Goal: Task Accomplishment & Management: Use online tool/utility

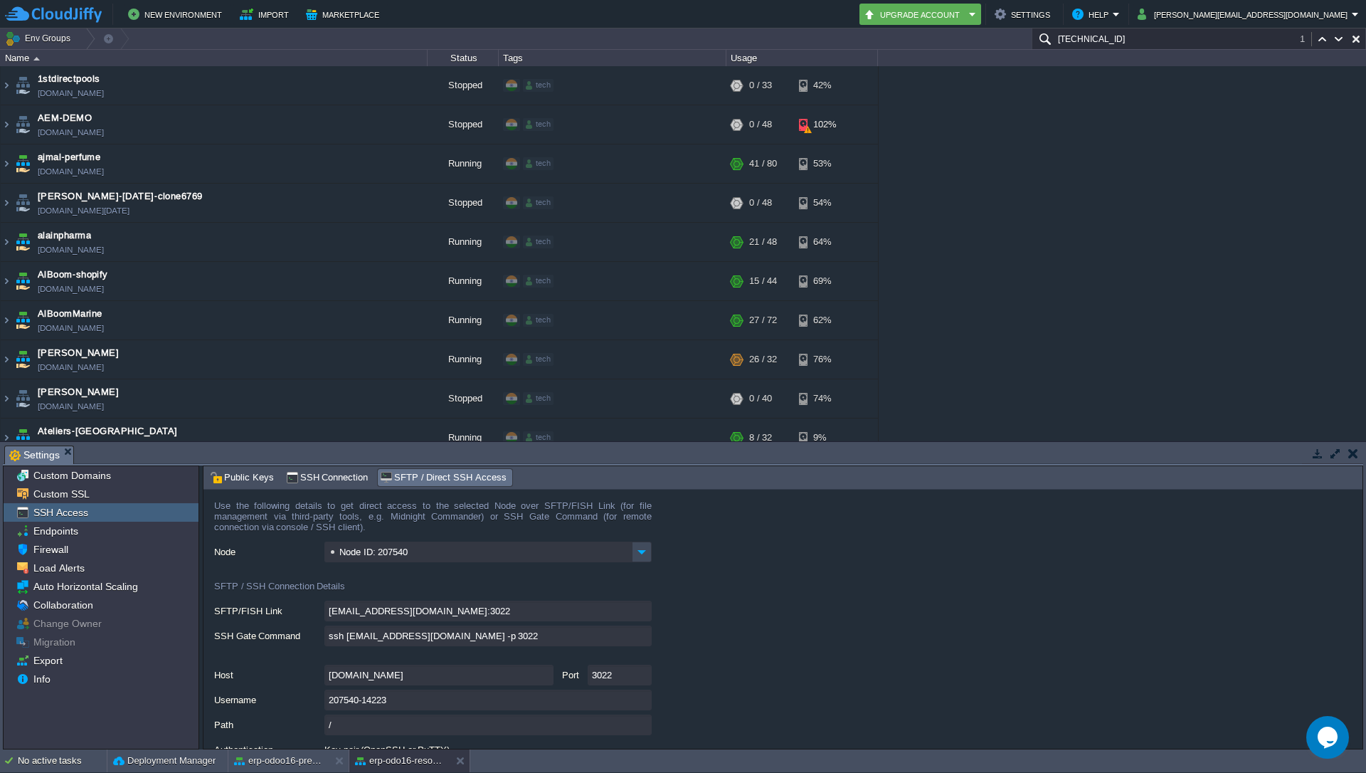
scroll to position [1452, 0]
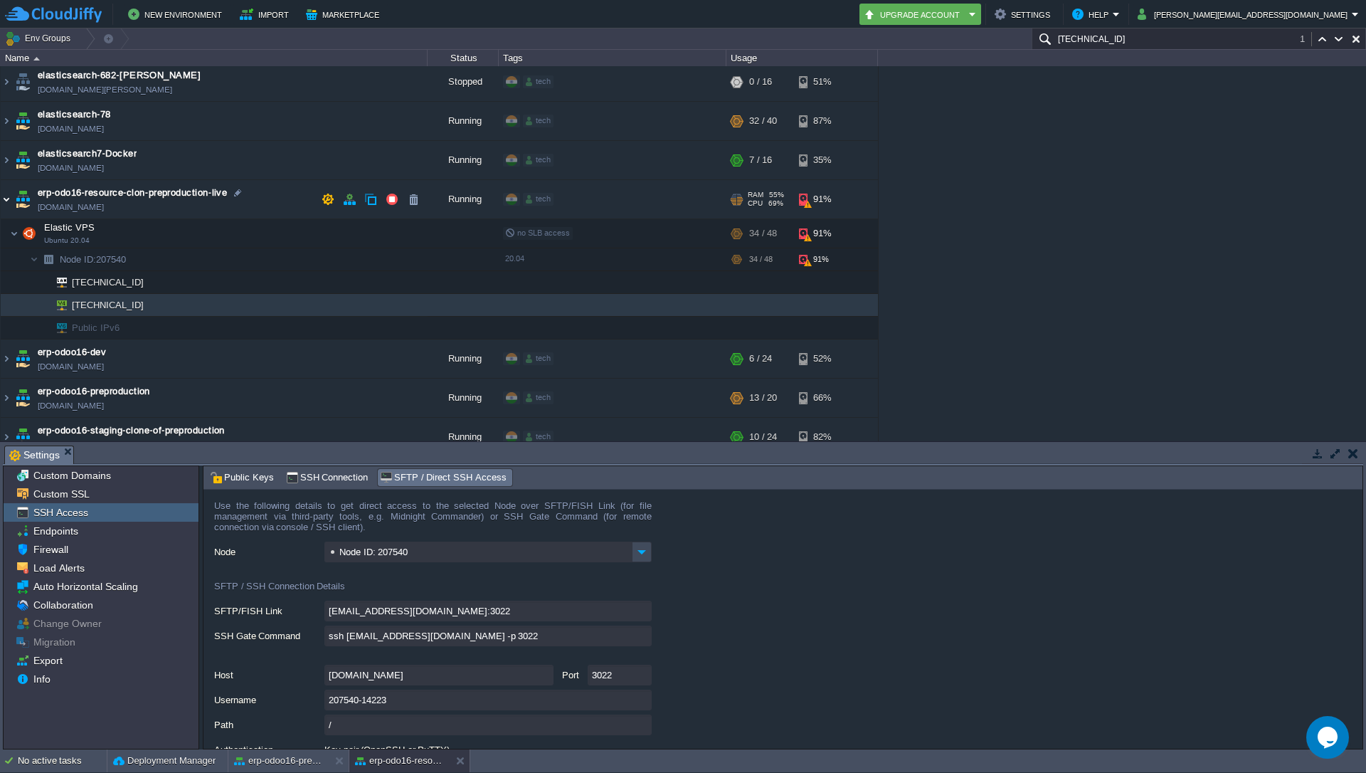
click at [11, 201] on img at bounding box center [6, 199] width 11 height 38
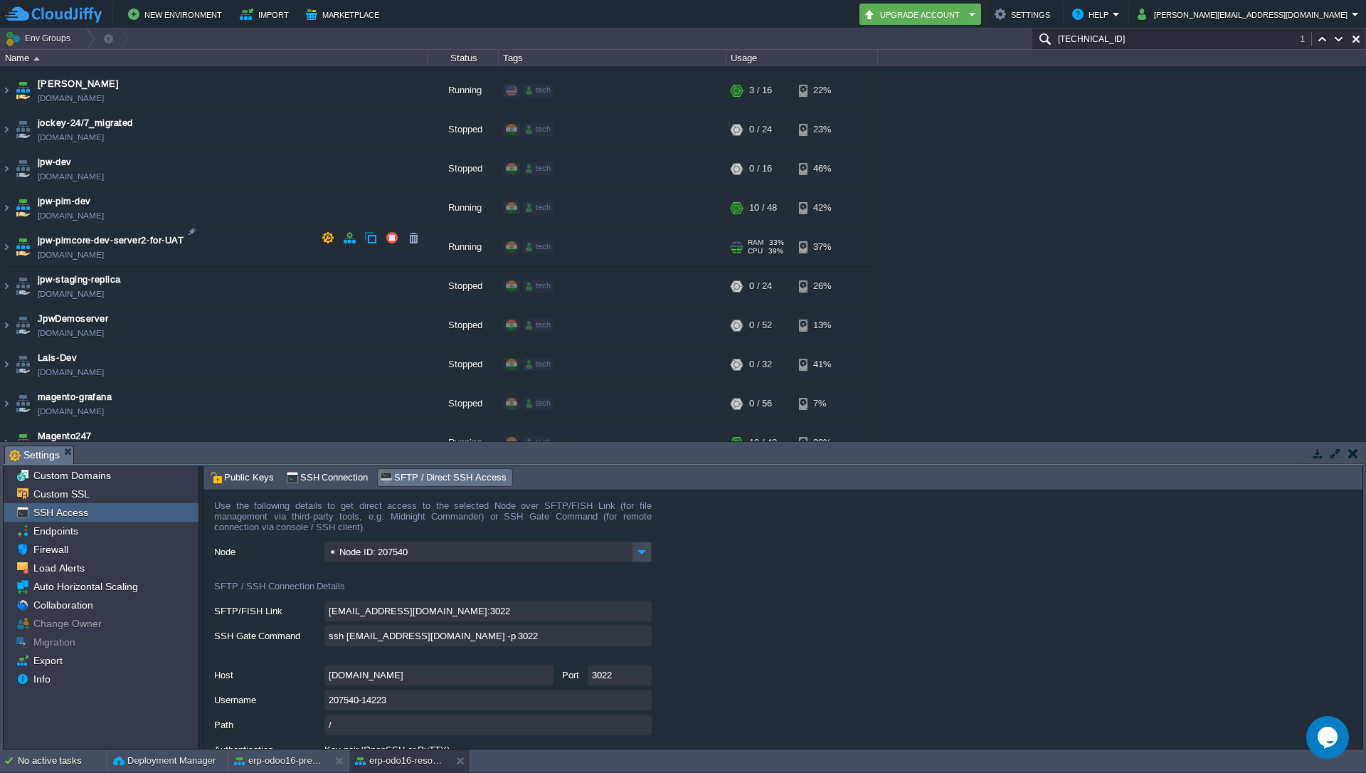
scroll to position [2220, 0]
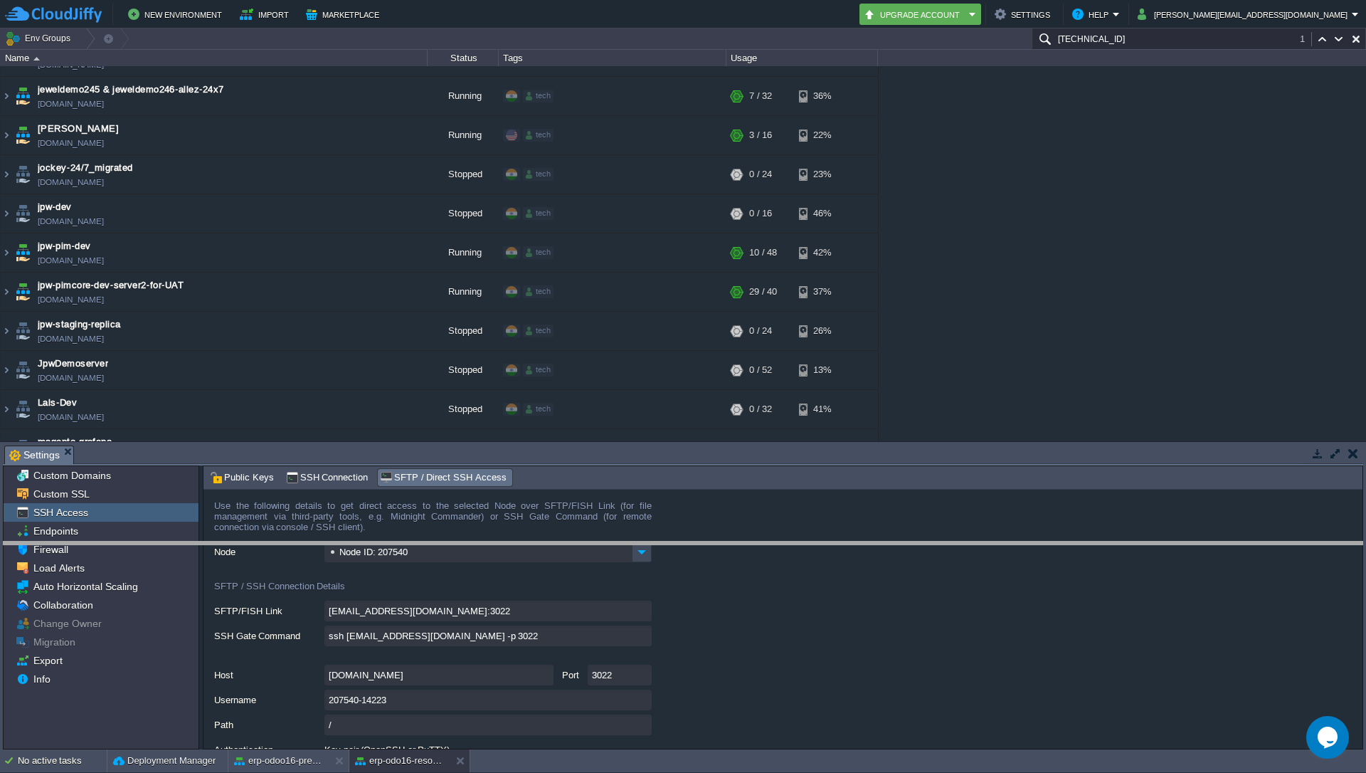
drag, startPoint x: 1181, startPoint y: 449, endPoint x: 1171, endPoint y: 545, distance: 96.6
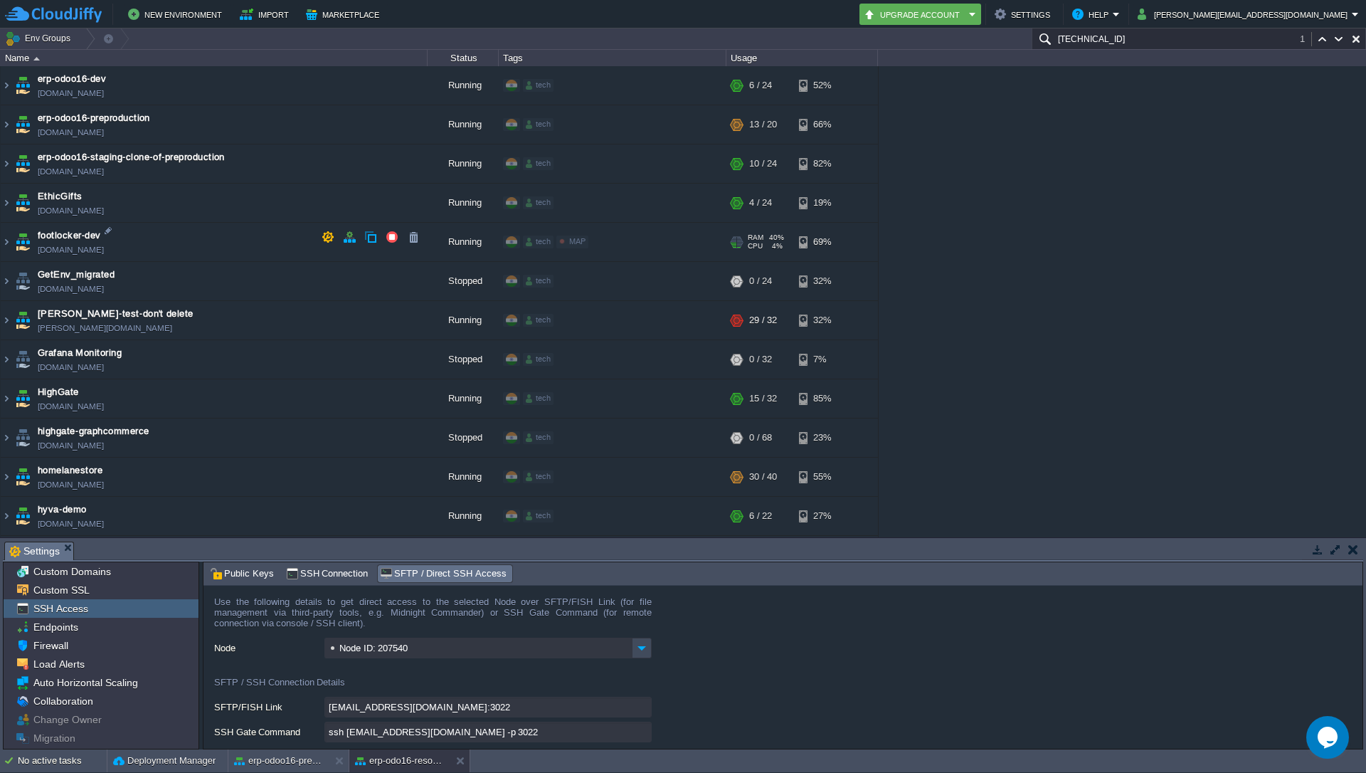
scroll to position [1452, 0]
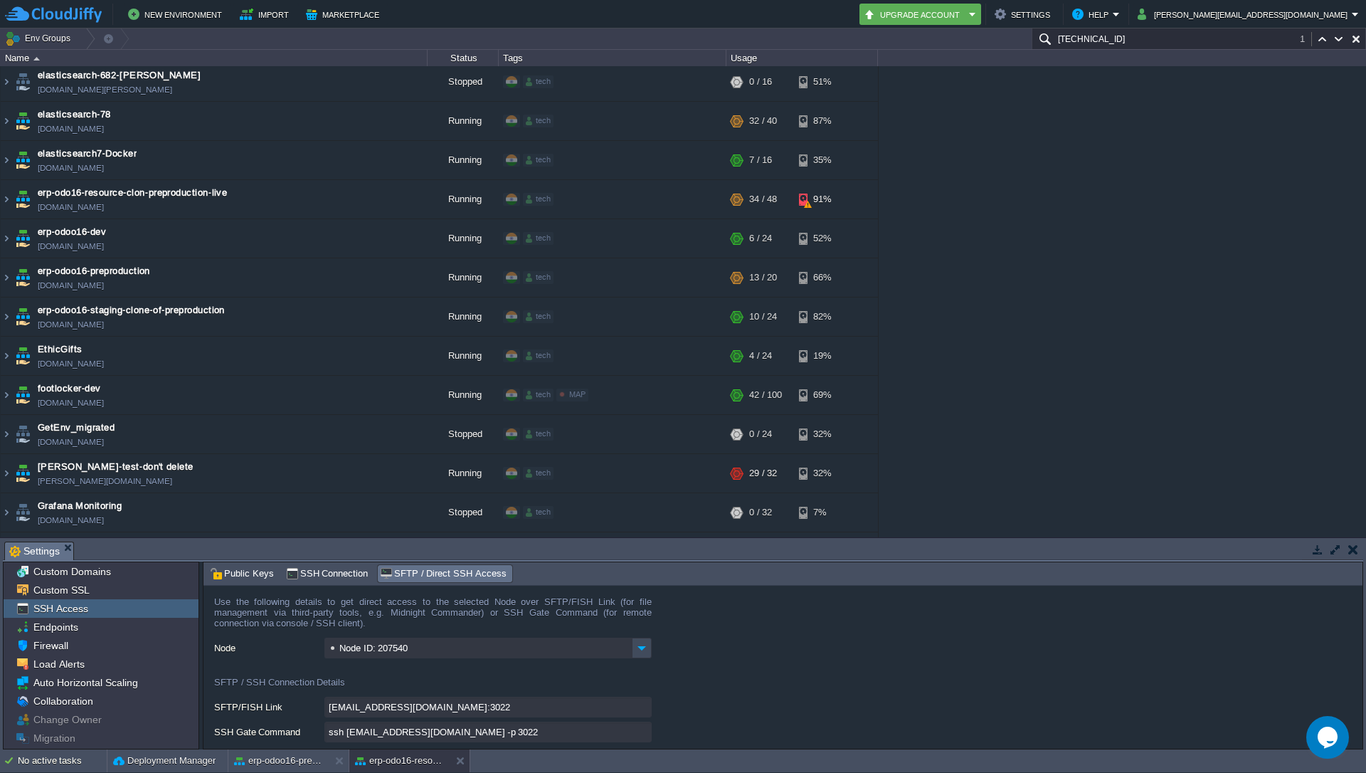
click at [1125, 48] on input "[TECHNICAL_ID]" at bounding box center [1199, 38] width 334 height 21
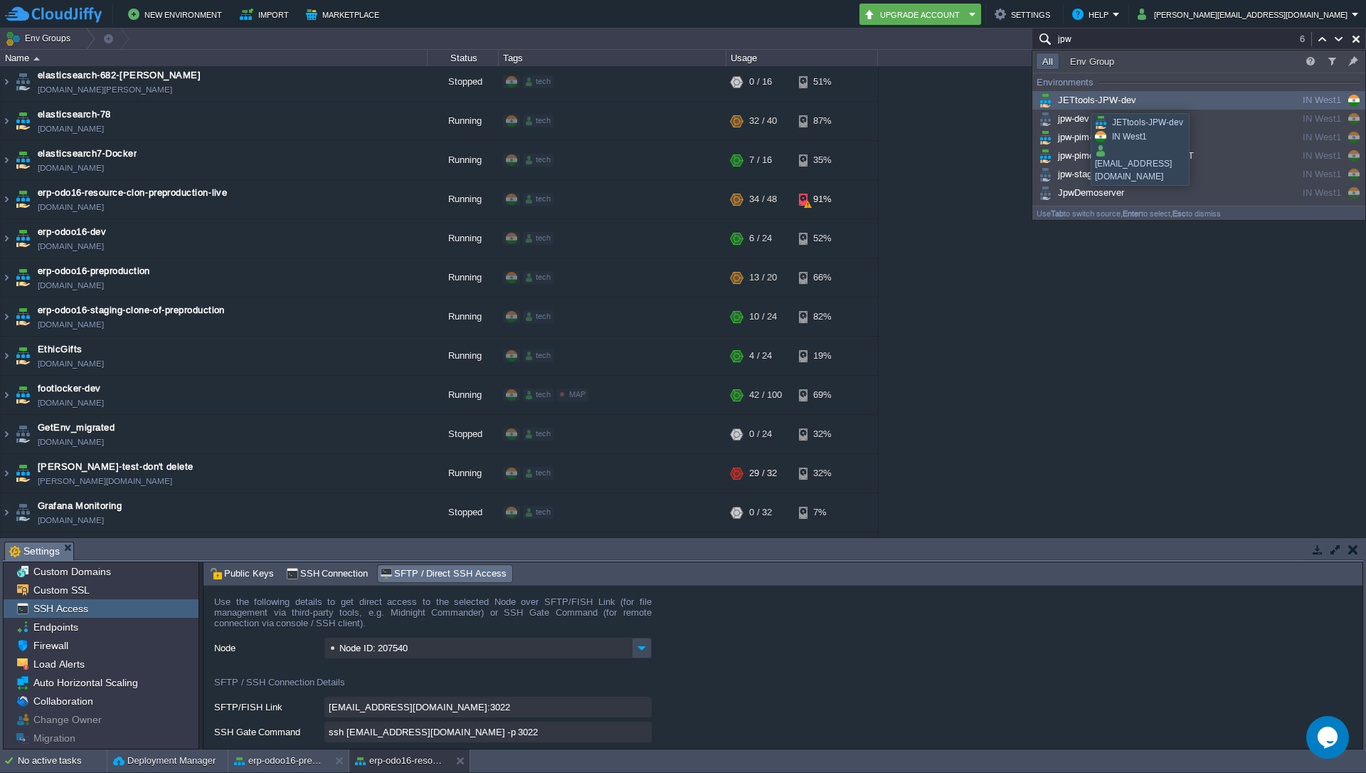
type input "jpw"
click at [1080, 100] on span "JETtools-JPW-dev" at bounding box center [1086, 100] width 100 height 11
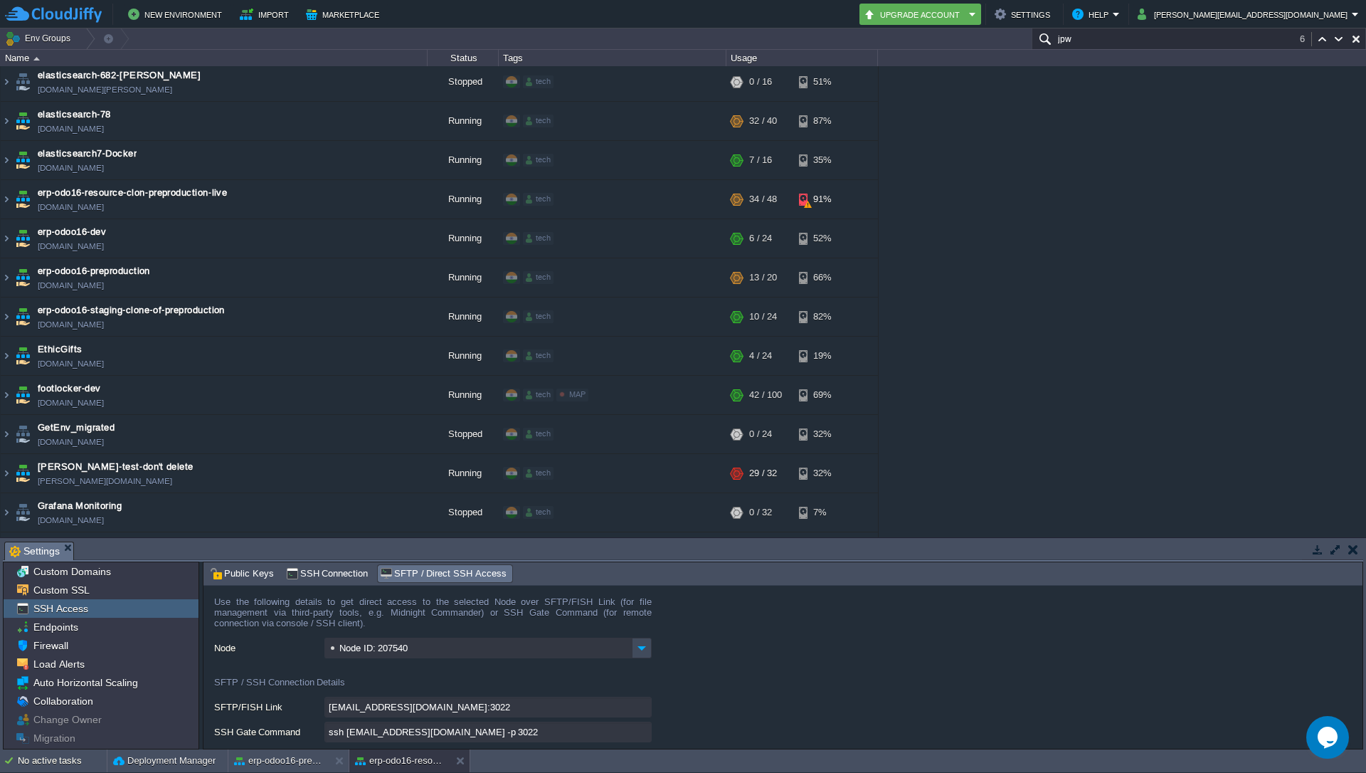
scroll to position [2008, 0]
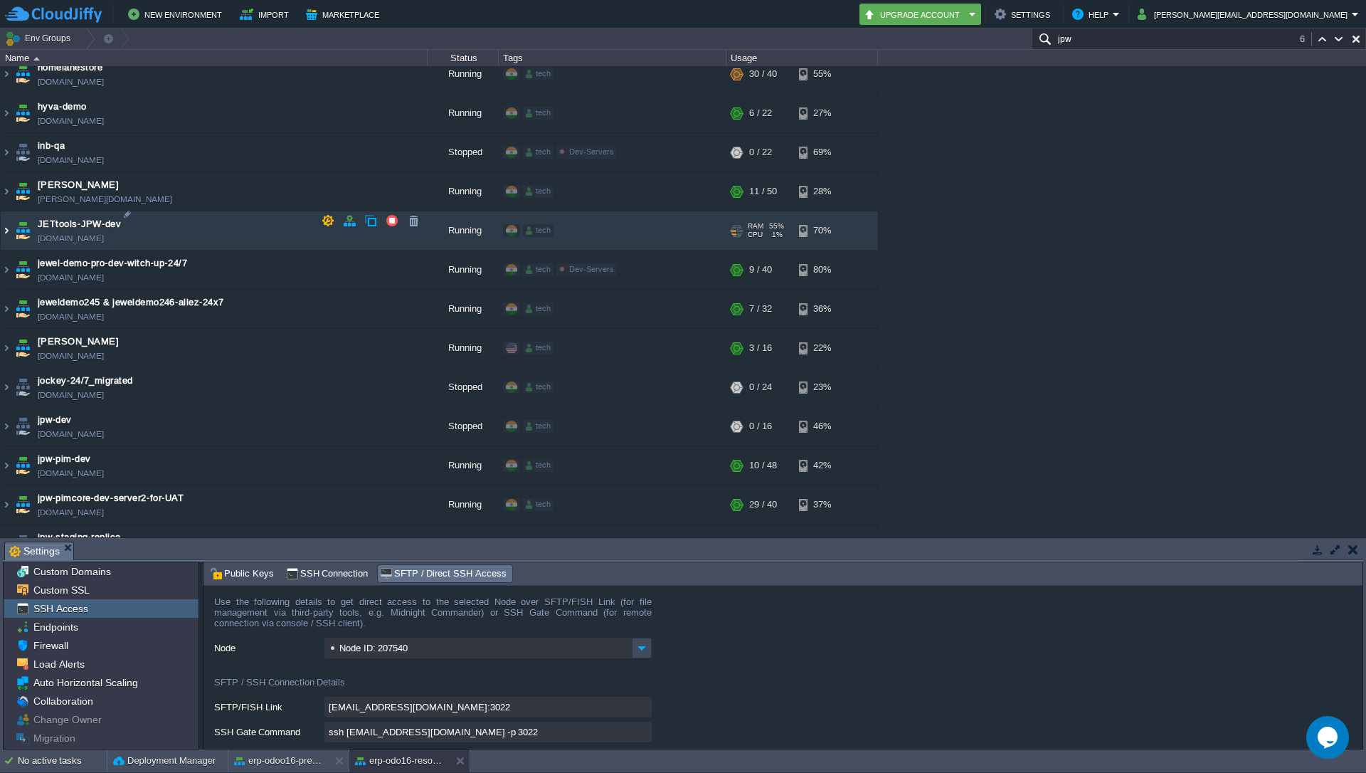
click at [9, 221] on img at bounding box center [6, 230] width 11 height 38
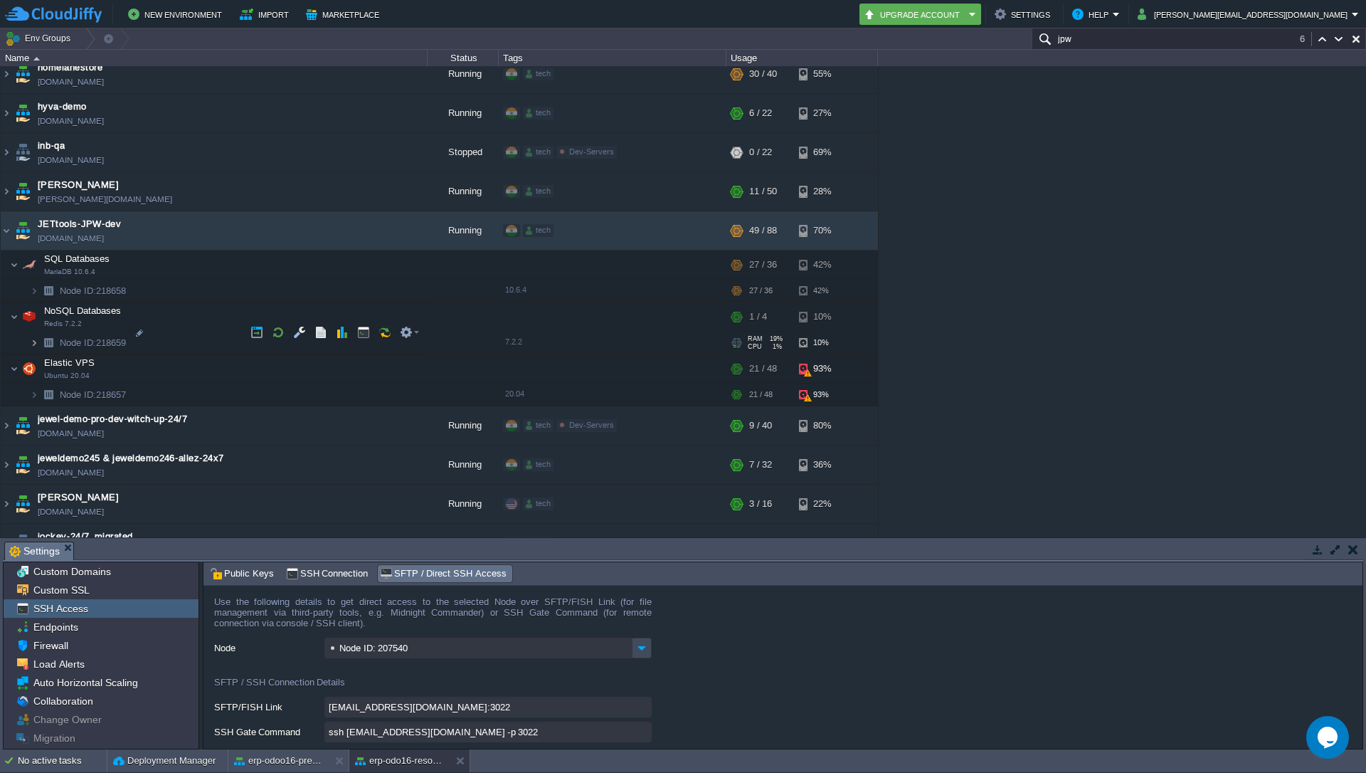
click at [30, 335] on img at bounding box center [34, 343] width 9 height 22
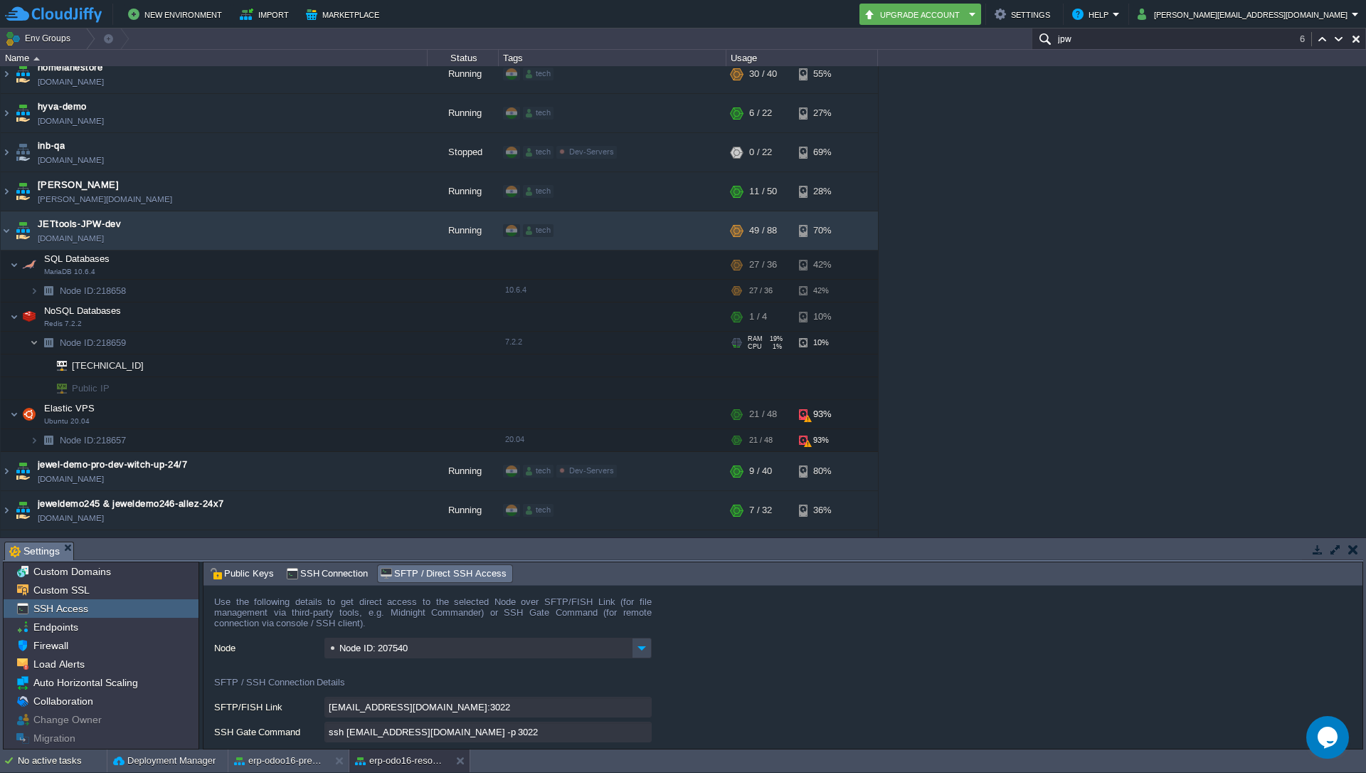
click at [33, 334] on img at bounding box center [34, 343] width 9 height 22
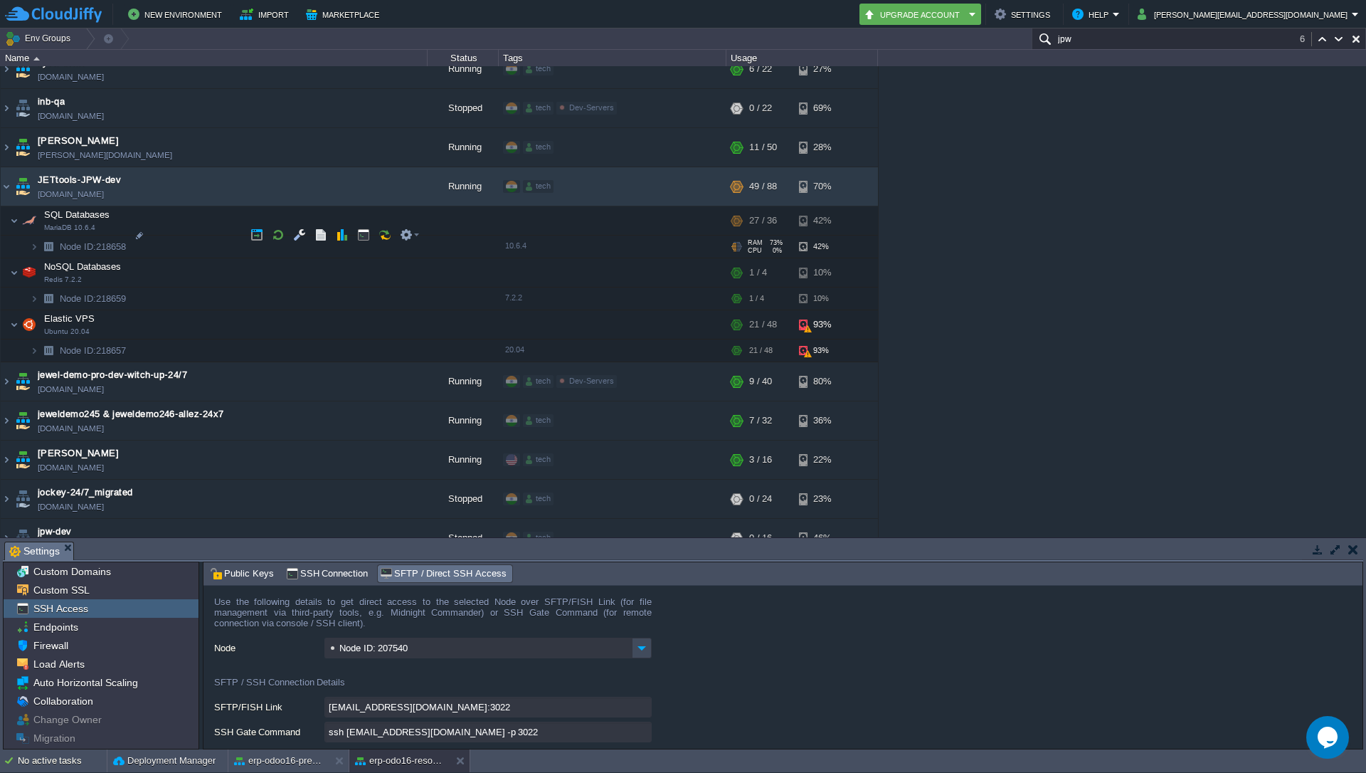
scroll to position [2093, 0]
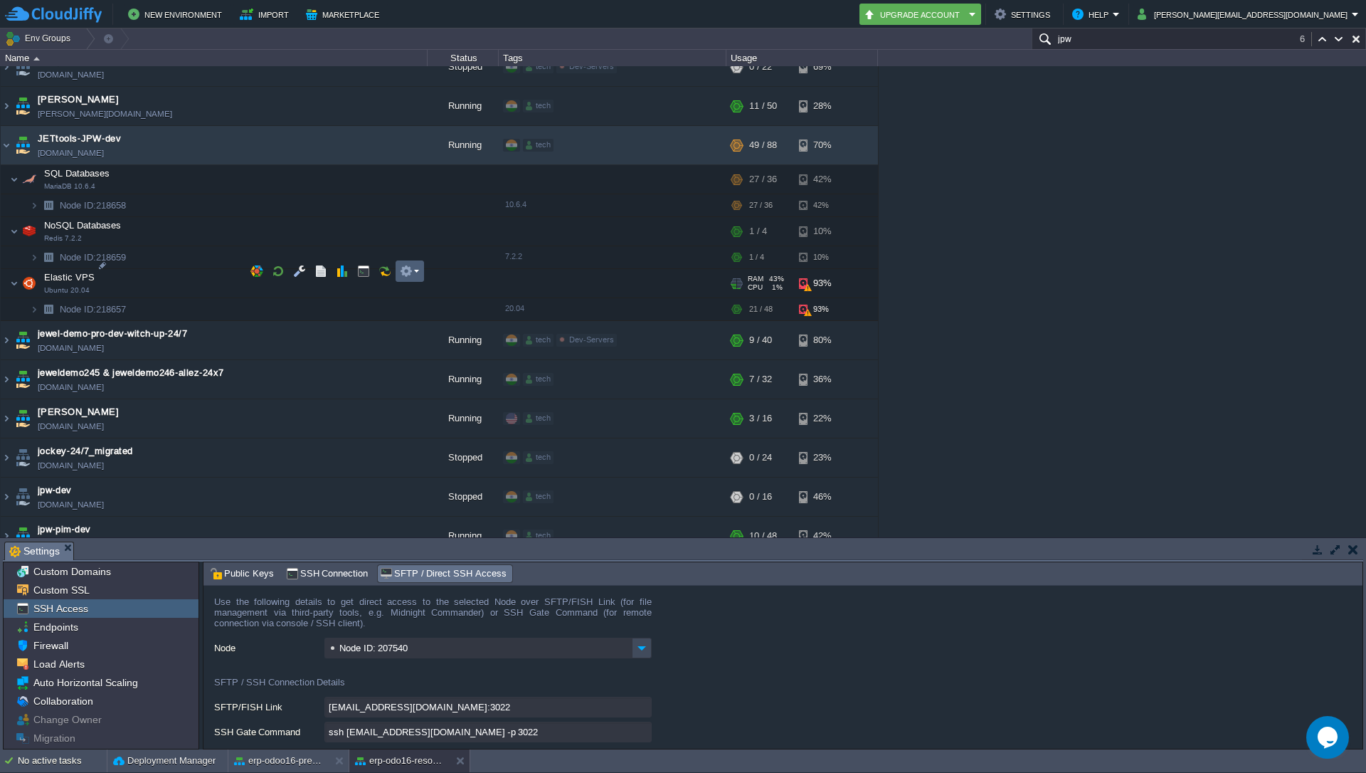
click at [416, 268] on em at bounding box center [409, 271] width 19 height 13
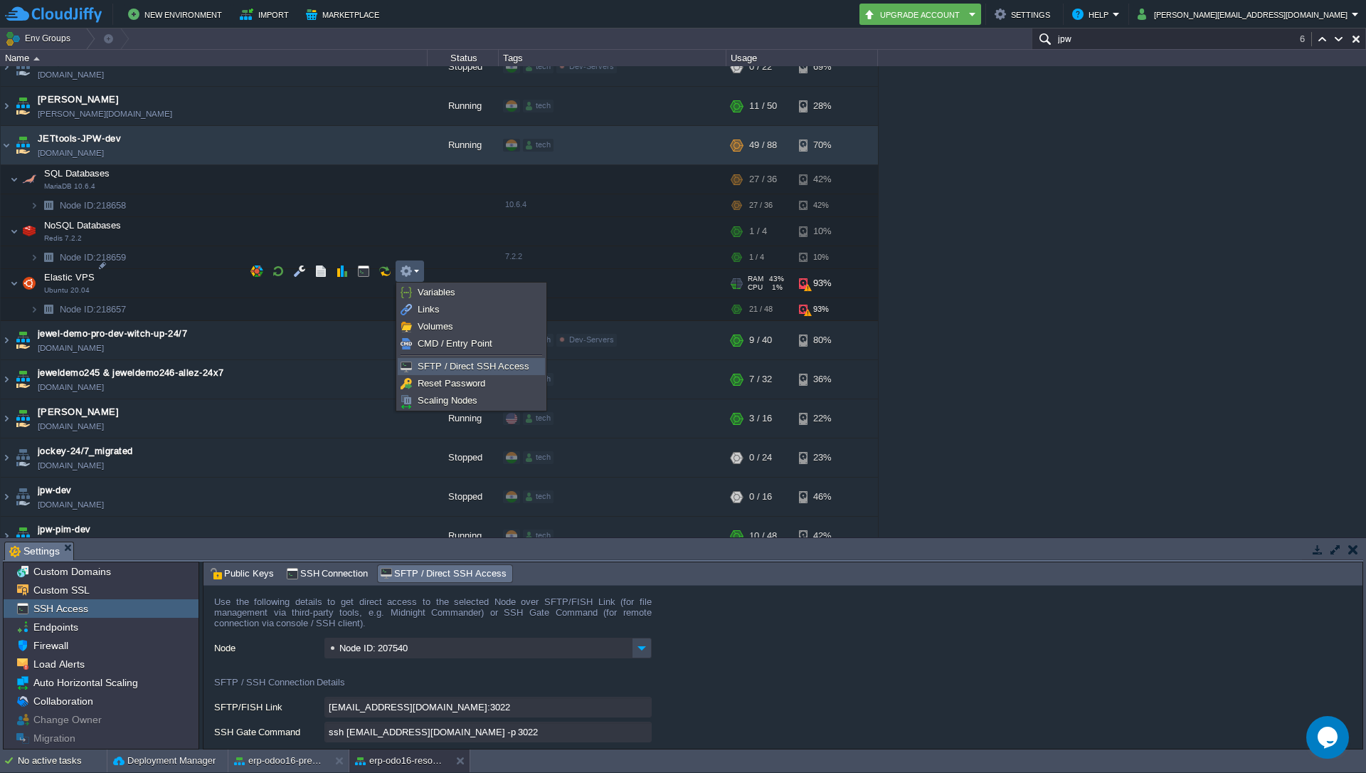
click at [448, 371] on span "SFTP / Direct SSH Access" at bounding box center [474, 366] width 112 height 11
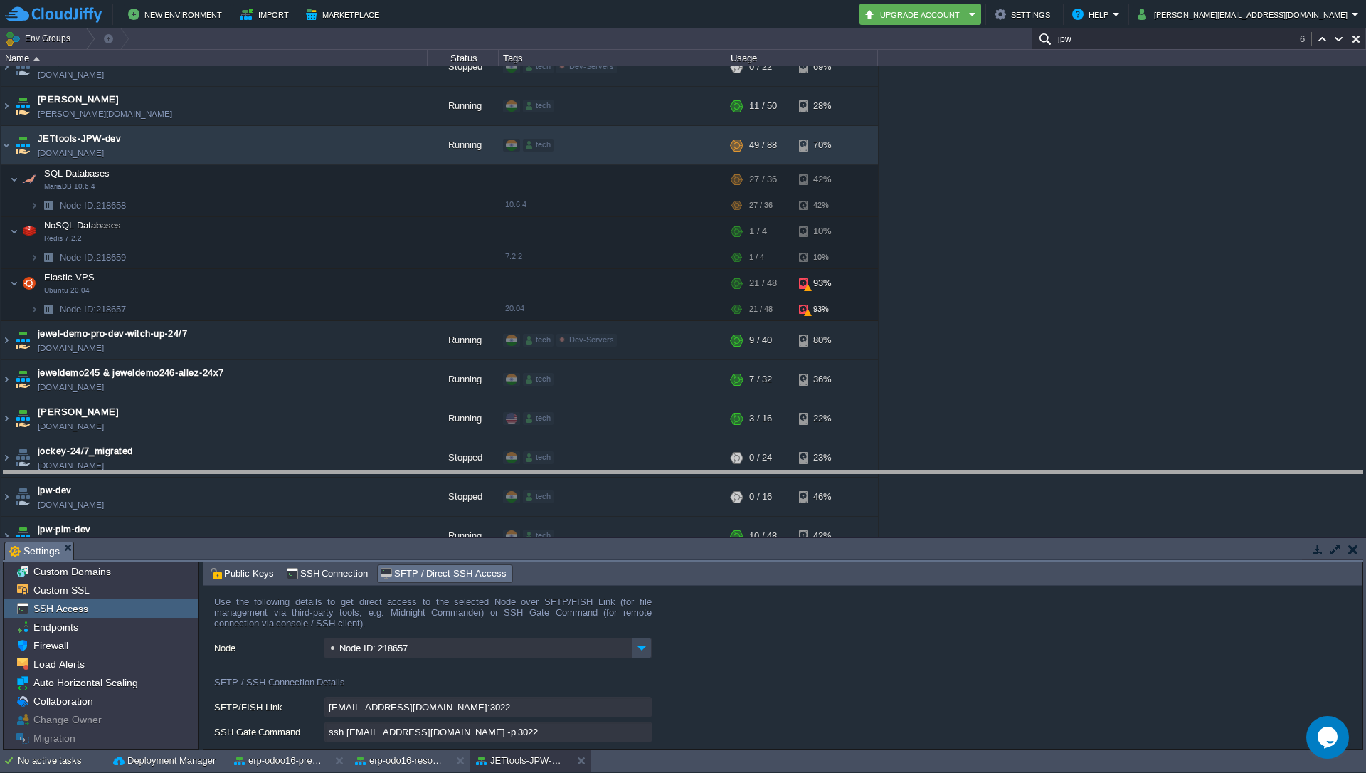
drag, startPoint x: 941, startPoint y: 546, endPoint x: 949, endPoint y: 475, distance: 71.7
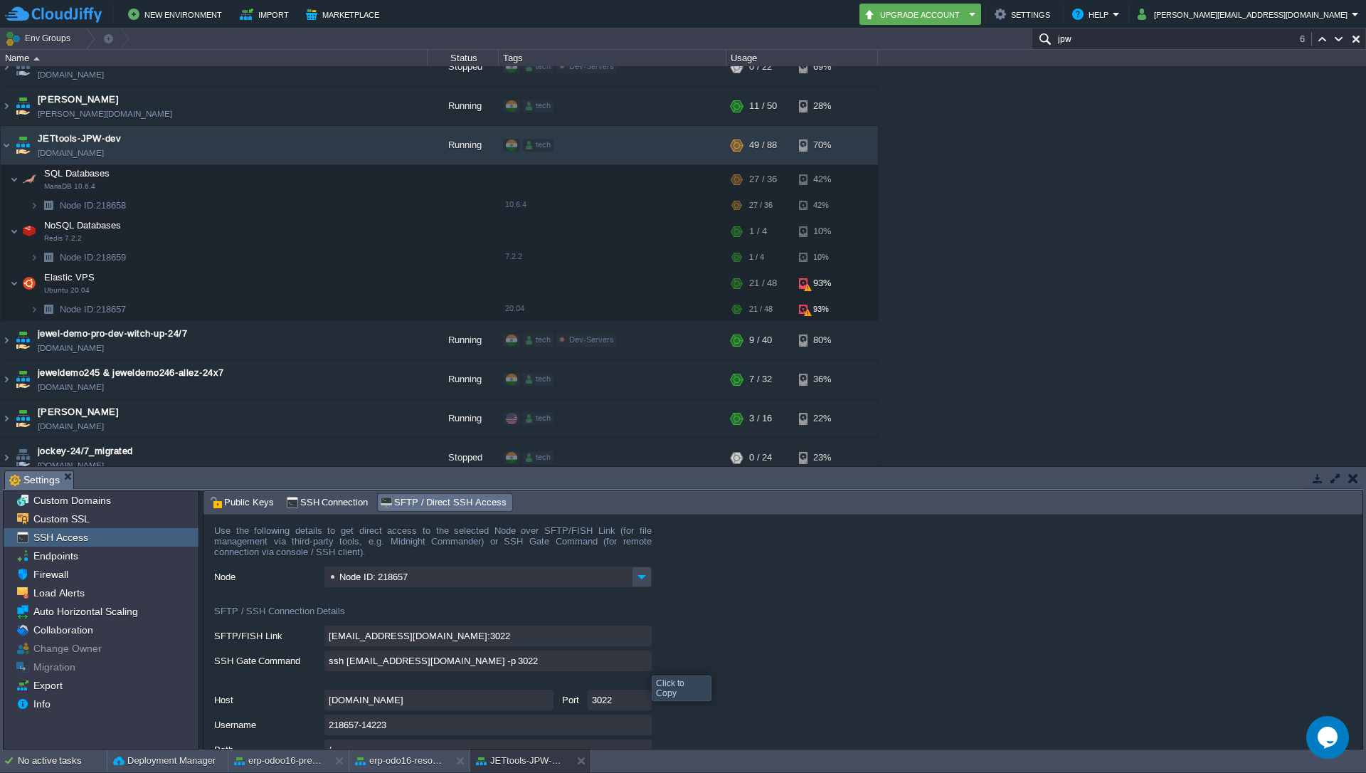
click at [639, 663] on input "ssh [EMAIL_ADDRESS][DOMAIN_NAME] -p 3022" at bounding box center [488, 660] width 327 height 21
type textarea "ssh [EMAIL_ADDRESS][DOMAIN_NAME] -p 3022"
click at [33, 246] on img at bounding box center [34, 257] width 9 height 22
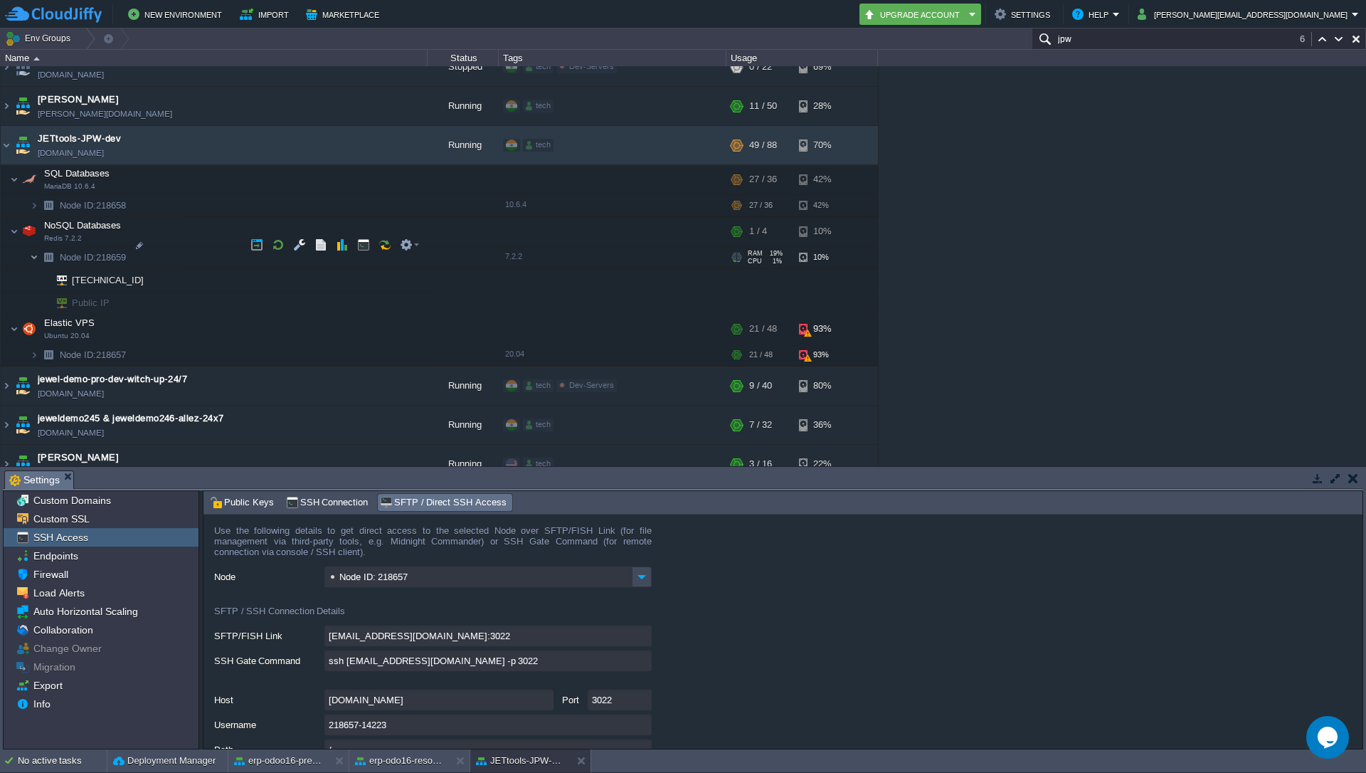
click at [33, 246] on img at bounding box center [34, 257] width 9 height 22
click at [30, 246] on img at bounding box center [34, 257] width 9 height 22
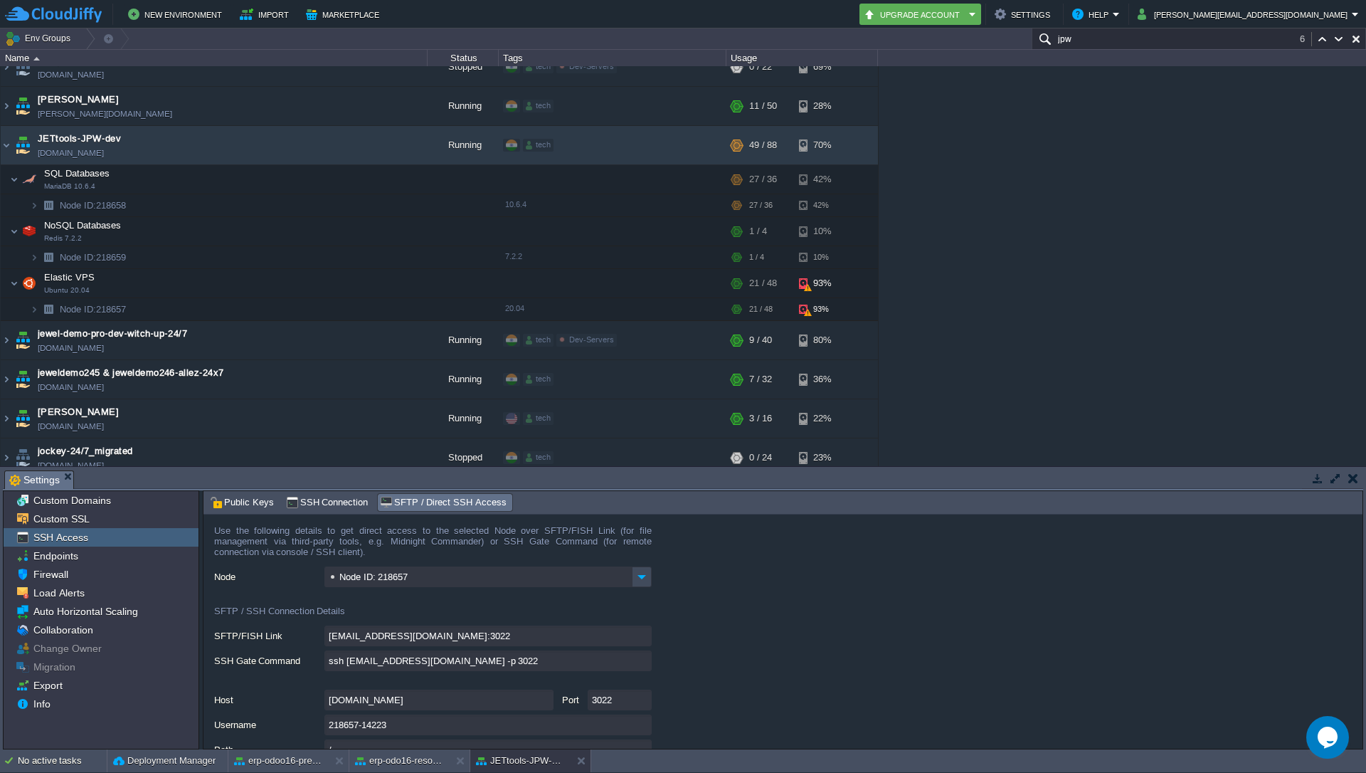
click at [1139, 280] on div "1stdirectpools [DOMAIN_NAME] Stopped tech + Add to Env Group RAM 0% CPU 0% 0 / …" at bounding box center [683, 266] width 1366 height 400
click at [1190, 50] on div "Name Status Tags Usage" at bounding box center [683, 58] width 1366 height 16
click at [1149, 46] on input "jpw" at bounding box center [1199, 38] width 334 height 21
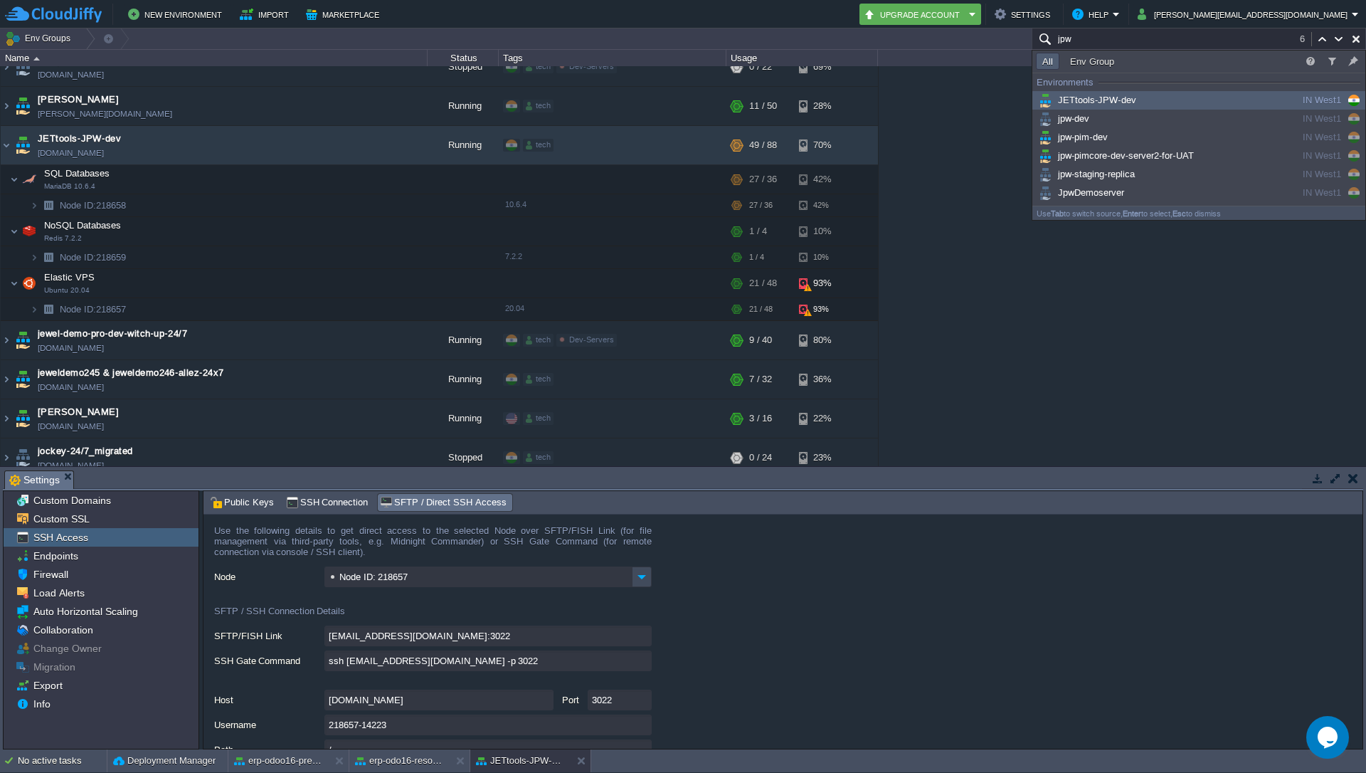
paste input "[TECHNICAL_ID]"
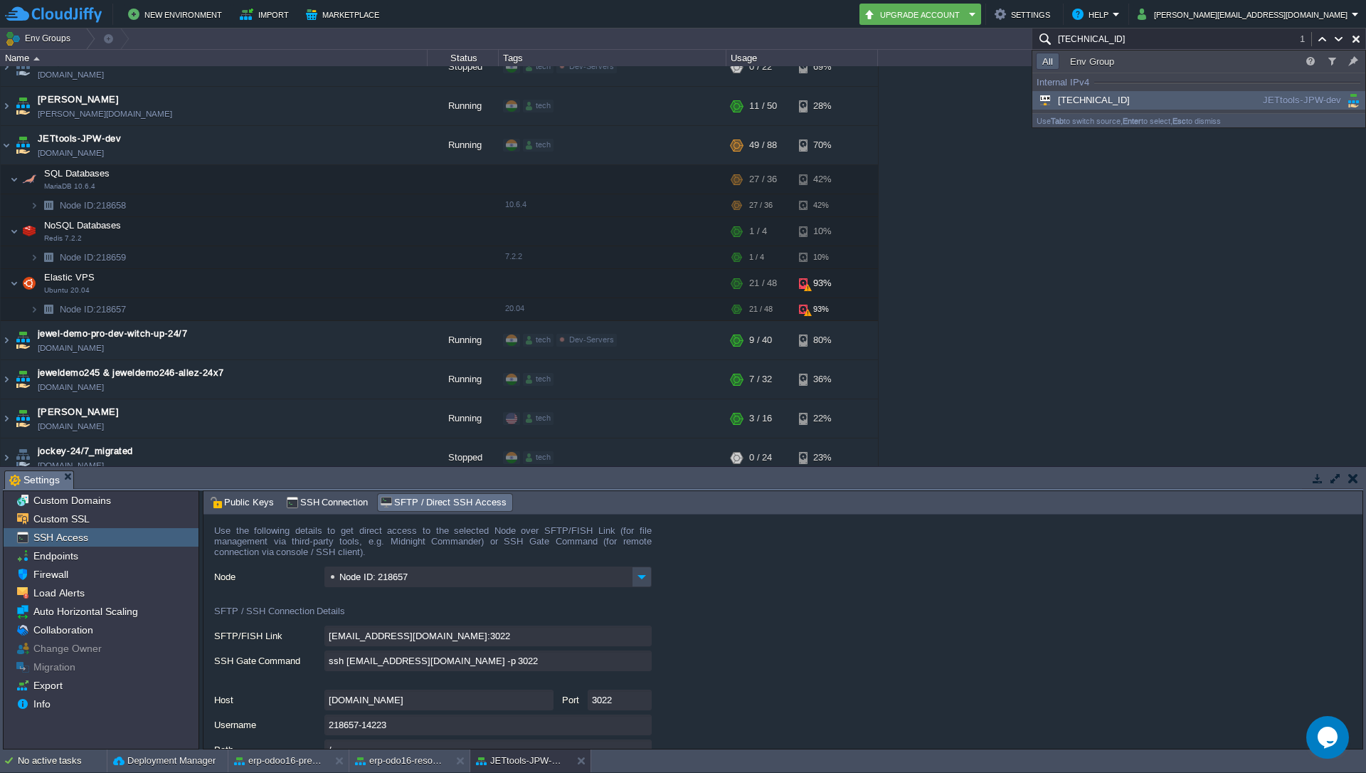
type input "[TECHNICAL_ID]"
click at [1089, 100] on span "[TECHNICAL_ID]" at bounding box center [1083, 100] width 94 height 11
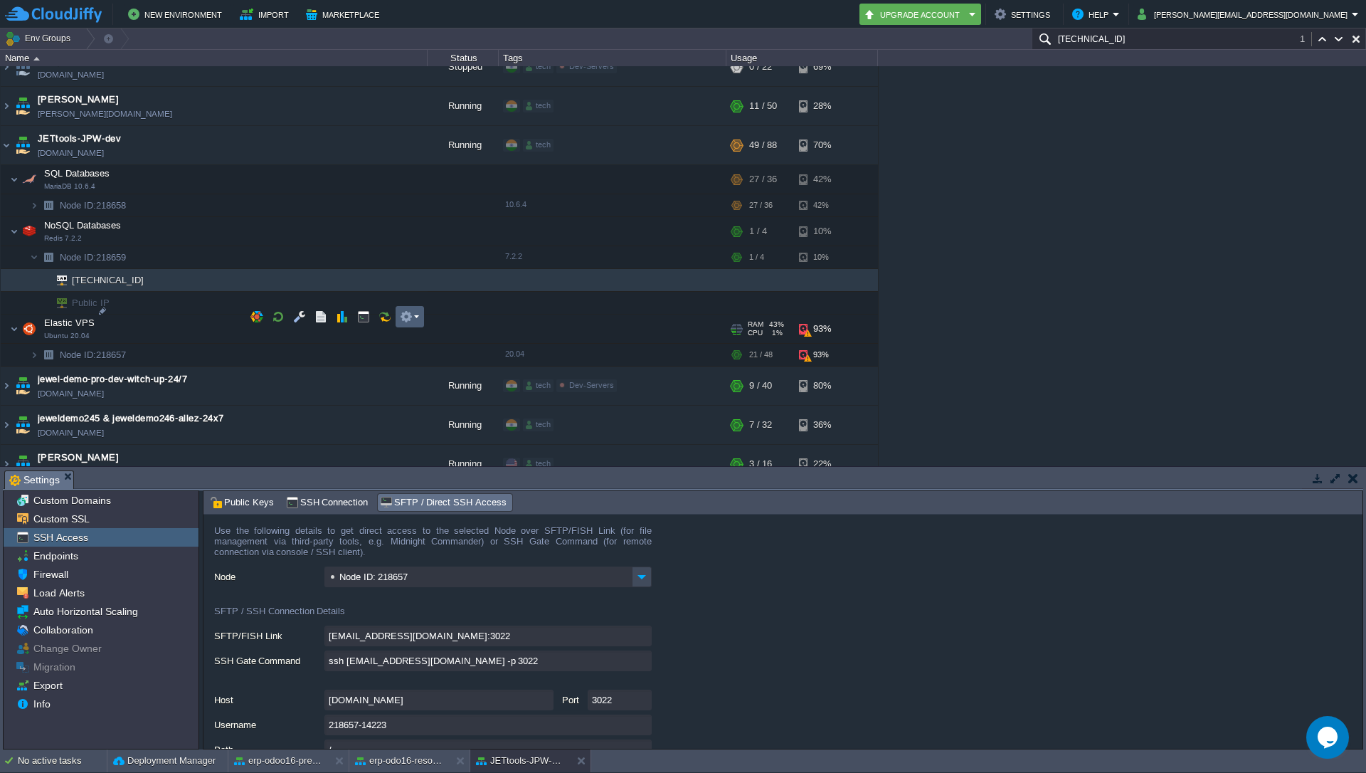
click at [420, 321] on td at bounding box center [410, 316] width 28 height 21
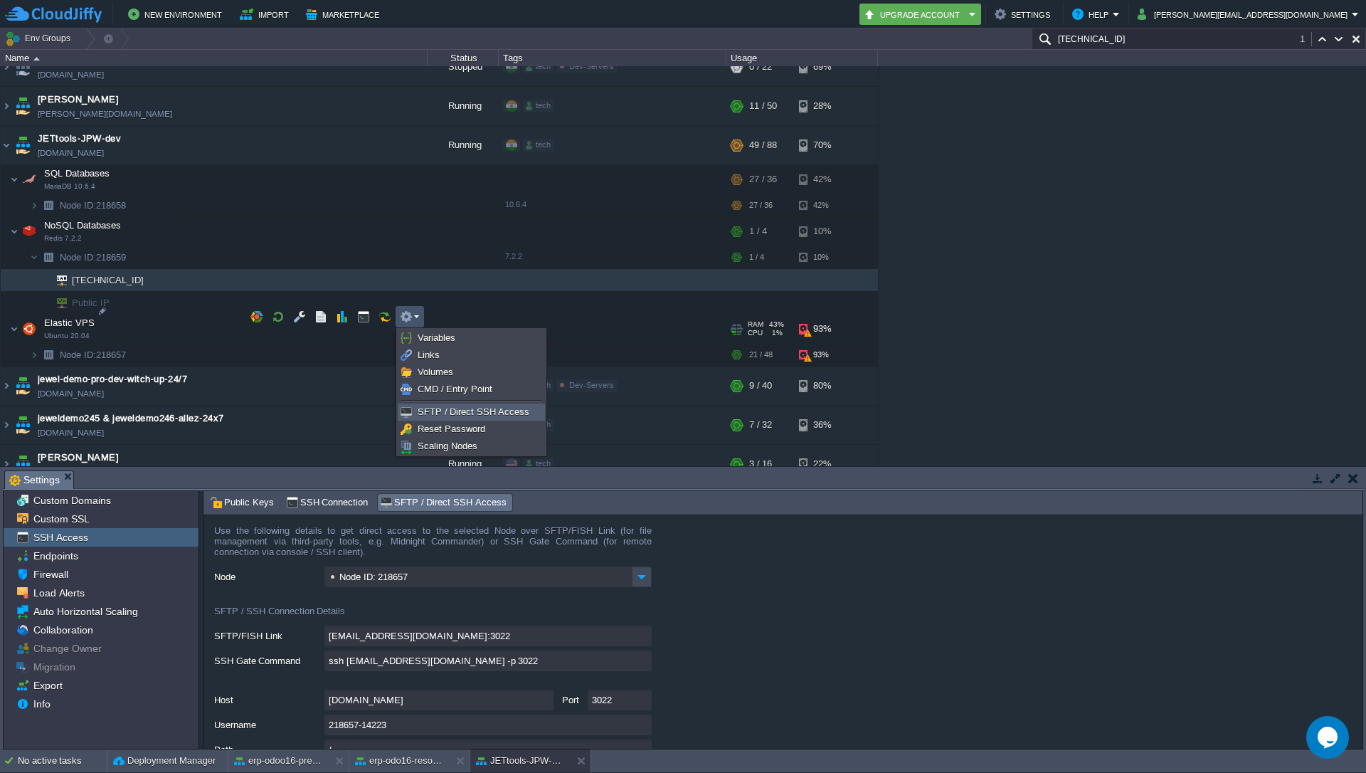
click at [454, 416] on span "SFTP / Direct SSH Access" at bounding box center [474, 411] width 112 height 11
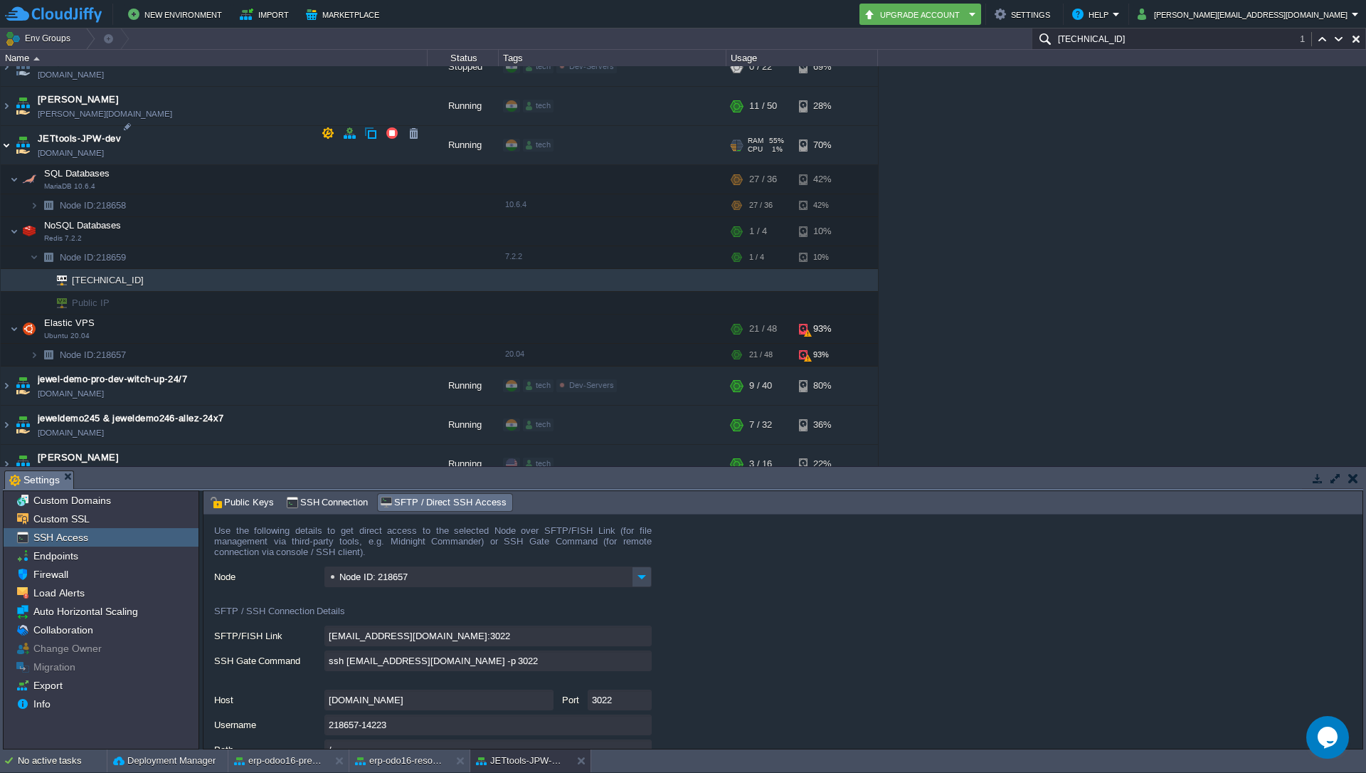
click at [11, 134] on img at bounding box center [6, 145] width 11 height 38
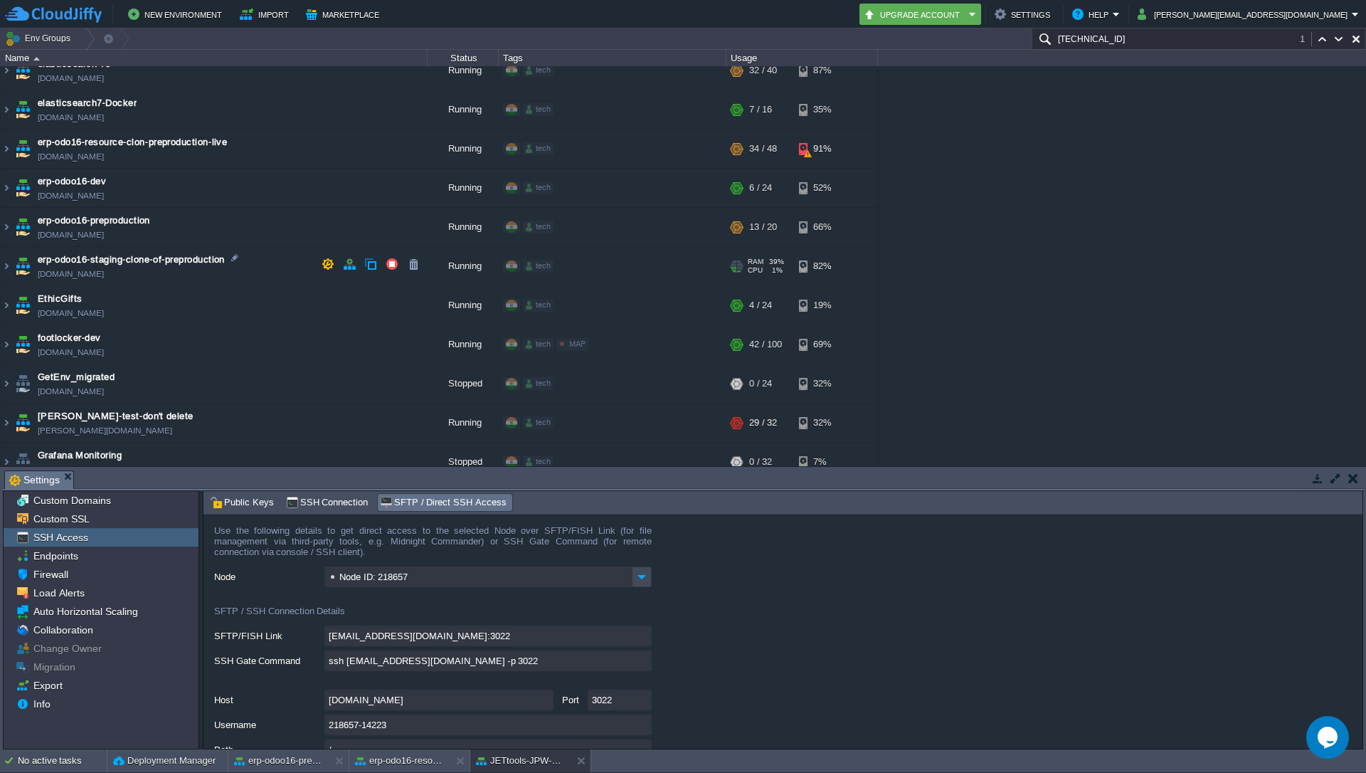
scroll to position [1495, 0]
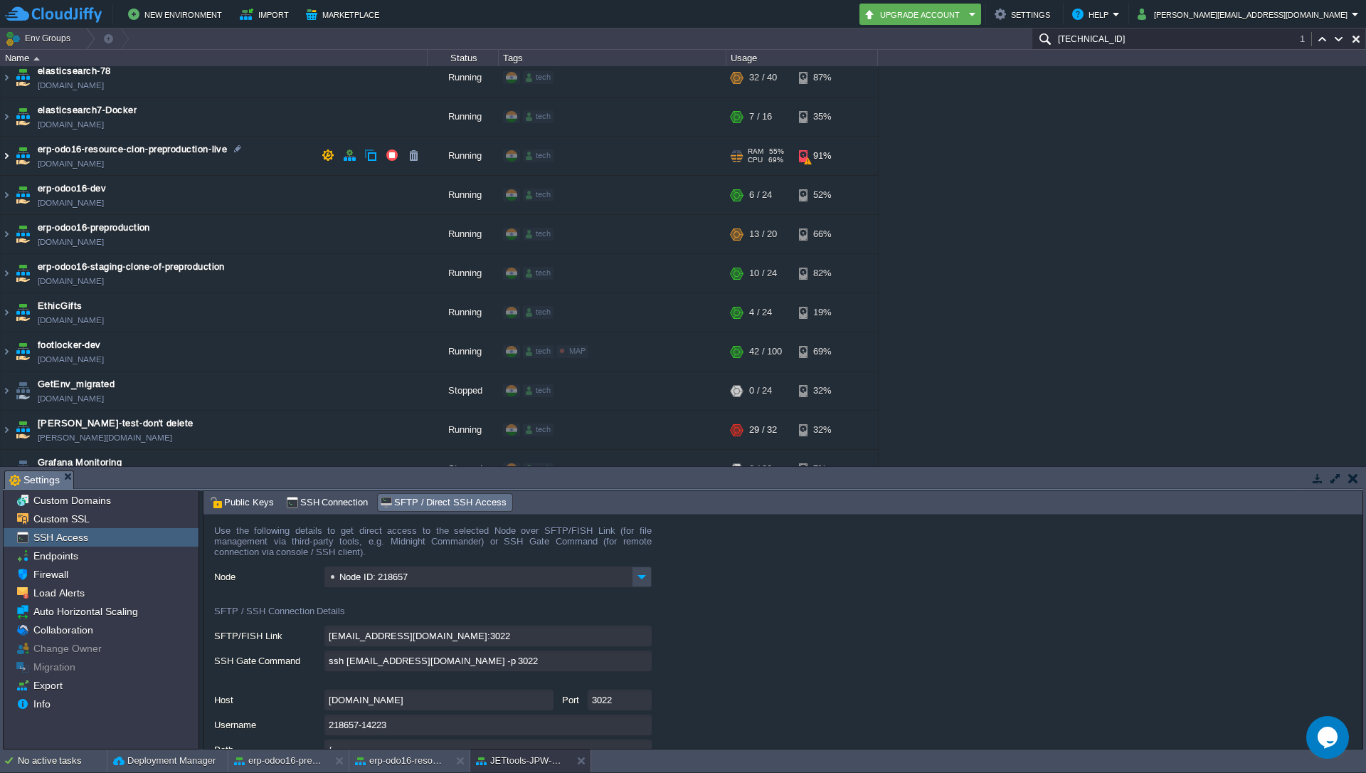
click at [9, 159] on img at bounding box center [6, 156] width 11 height 38
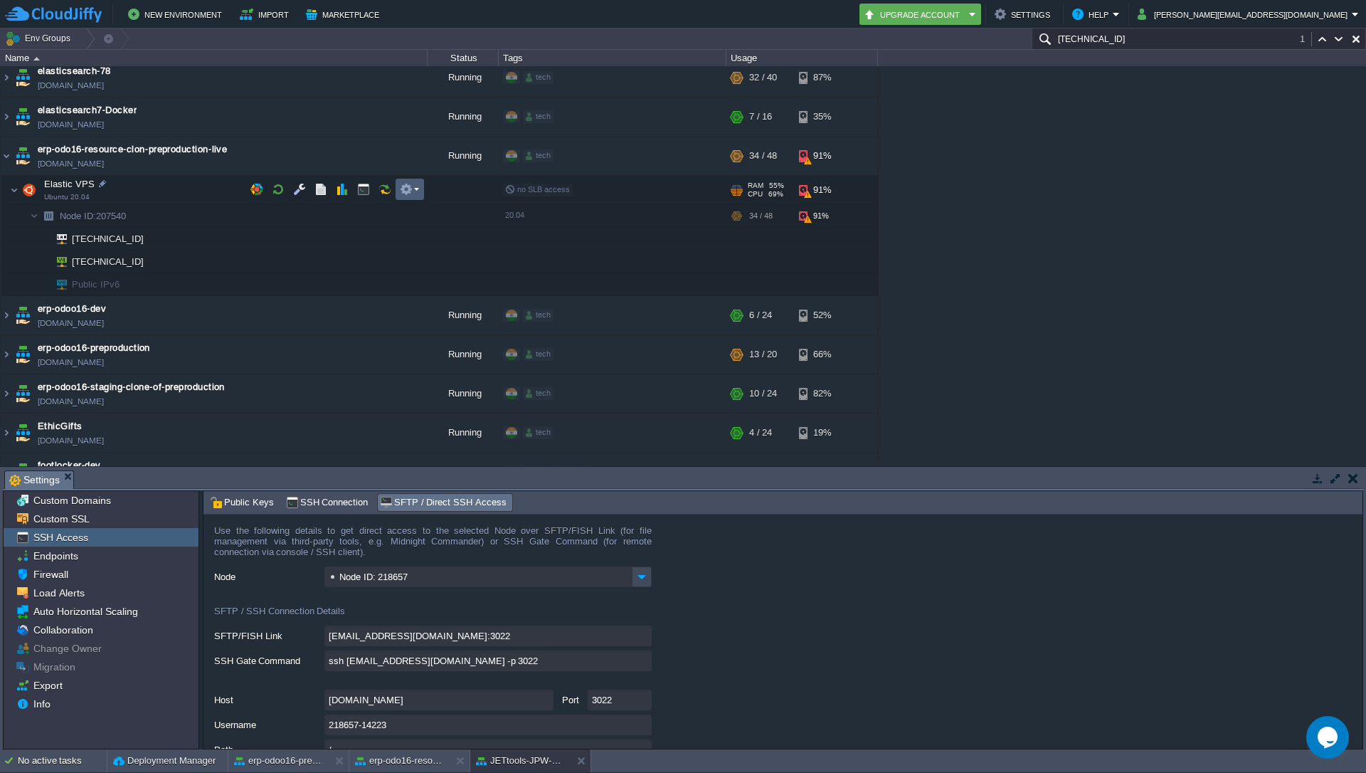
click at [418, 191] on em at bounding box center [409, 189] width 19 height 13
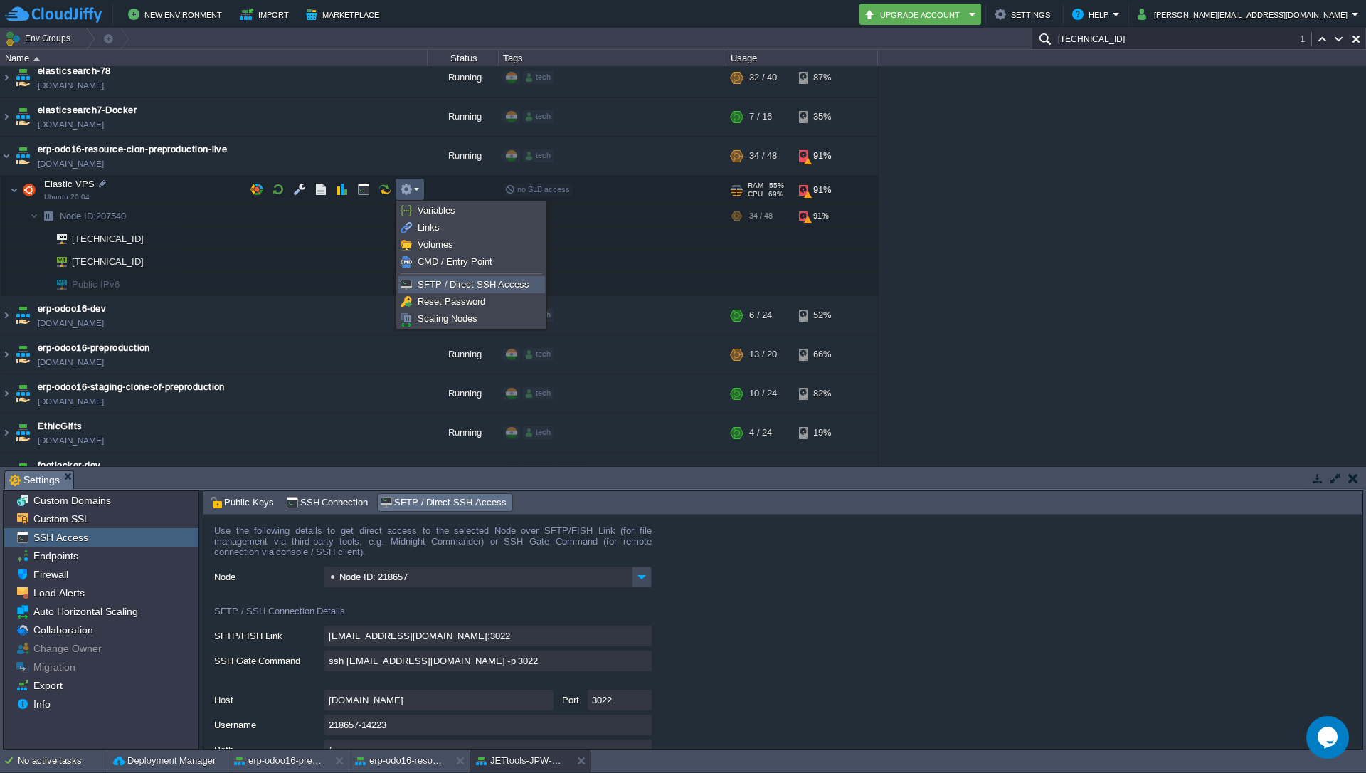
click at [456, 288] on span "SFTP / Direct SSH Access" at bounding box center [474, 284] width 112 height 11
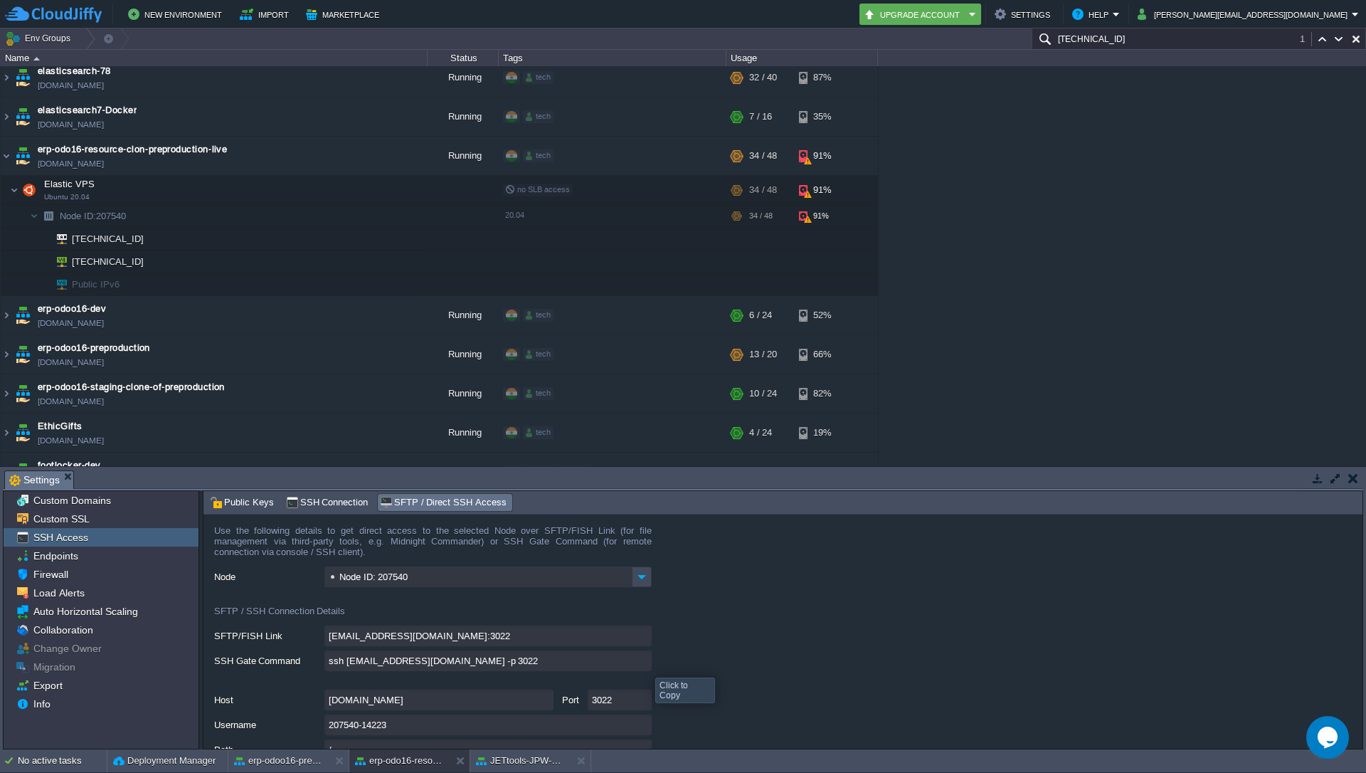
click at [645, 665] on input "ssh [EMAIL_ADDRESS][DOMAIN_NAME] -p 3022" at bounding box center [488, 660] width 327 height 21
type textarea "ssh [EMAIL_ADDRESS][DOMAIN_NAME] -p 3022"
click at [1097, 262] on div "1stdirectpools [DOMAIN_NAME] Stopped tech + Add to Env Group RAM 0% CPU 0% 0 / …" at bounding box center [683, 266] width 1366 height 400
click at [1170, 260] on div "1stdirectpools [DOMAIN_NAME] Stopped tech + Add to Env Group RAM 0% CPU 0% 0 / …" at bounding box center [683, 266] width 1366 height 400
click at [4, 154] on img at bounding box center [6, 156] width 11 height 38
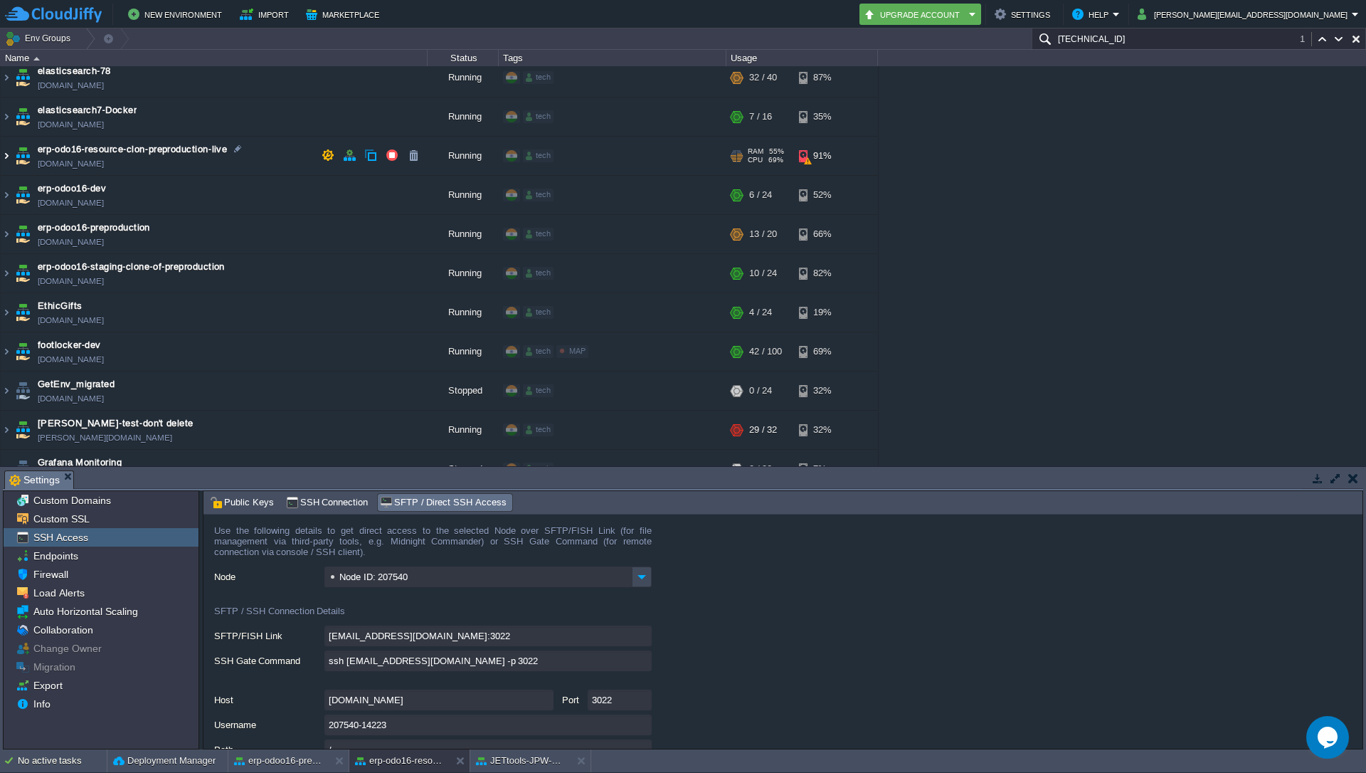
click at [5, 152] on img at bounding box center [6, 156] width 11 height 38
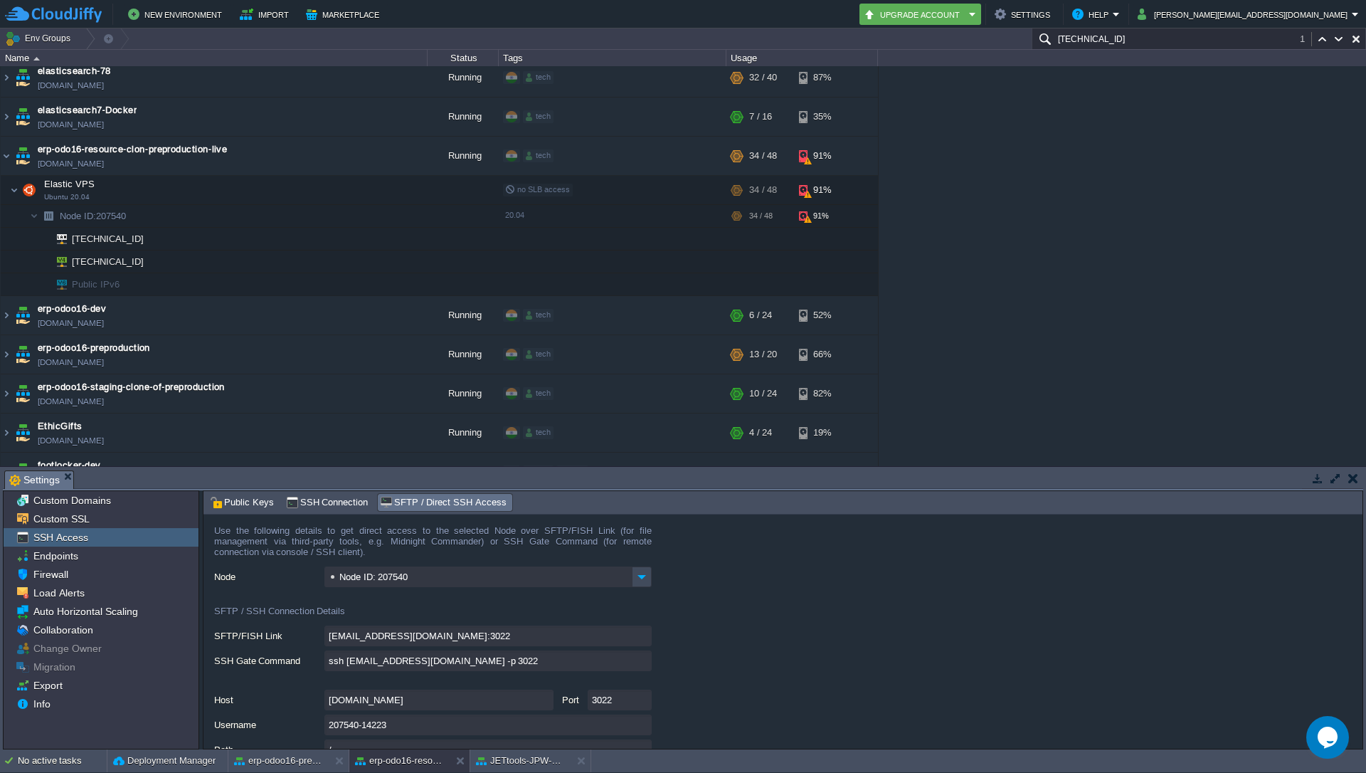
click at [1098, 167] on div "1stdirectpools [DOMAIN_NAME] Stopped tech + Add to Env Group RAM 0% CPU 0% 0 / …" at bounding box center [683, 266] width 1366 height 400
click at [1115, 207] on div "1stdirectpools [DOMAIN_NAME] Stopped tech + Add to Env Group RAM 0% CPU 0% 0 / …" at bounding box center [683, 266] width 1366 height 400
click at [6, 154] on img at bounding box center [6, 156] width 11 height 38
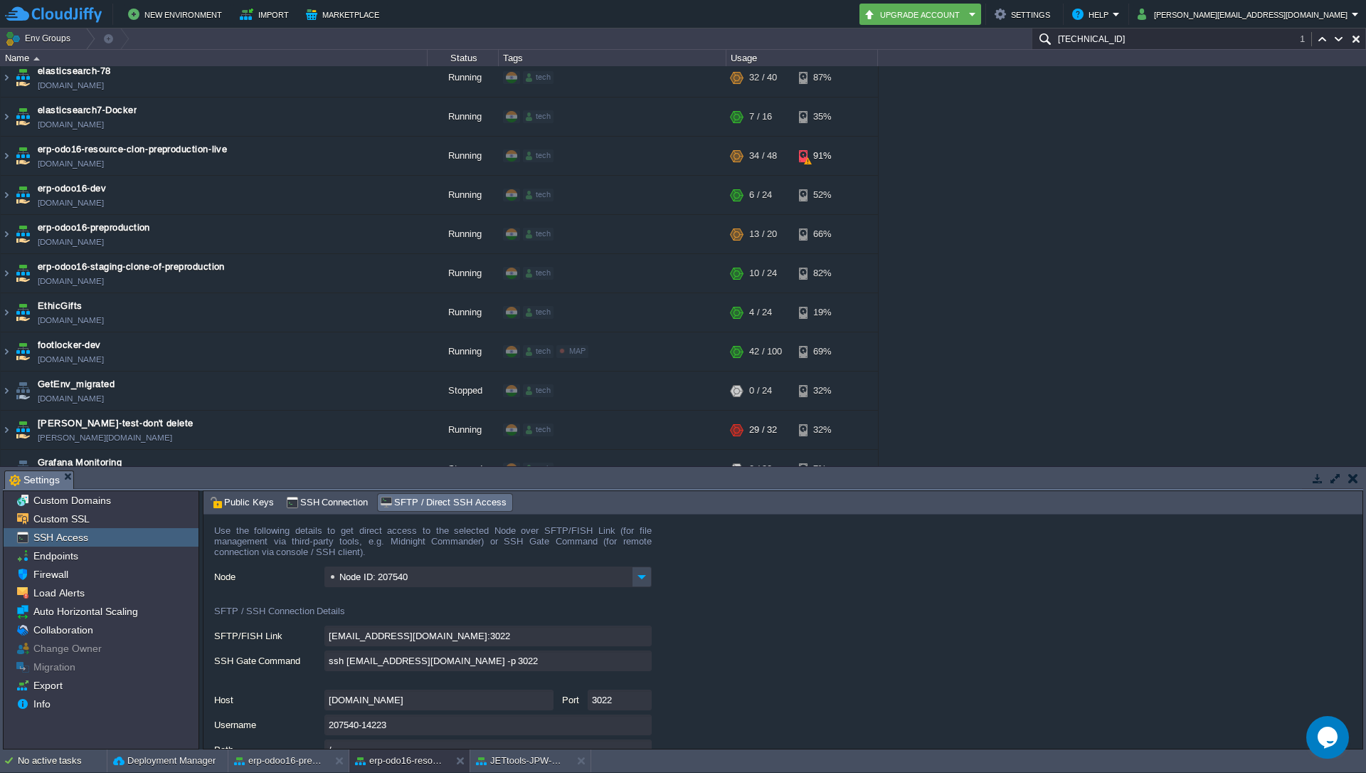
click at [1149, 38] on input "[TECHNICAL_ID]" at bounding box center [1199, 38] width 334 height 21
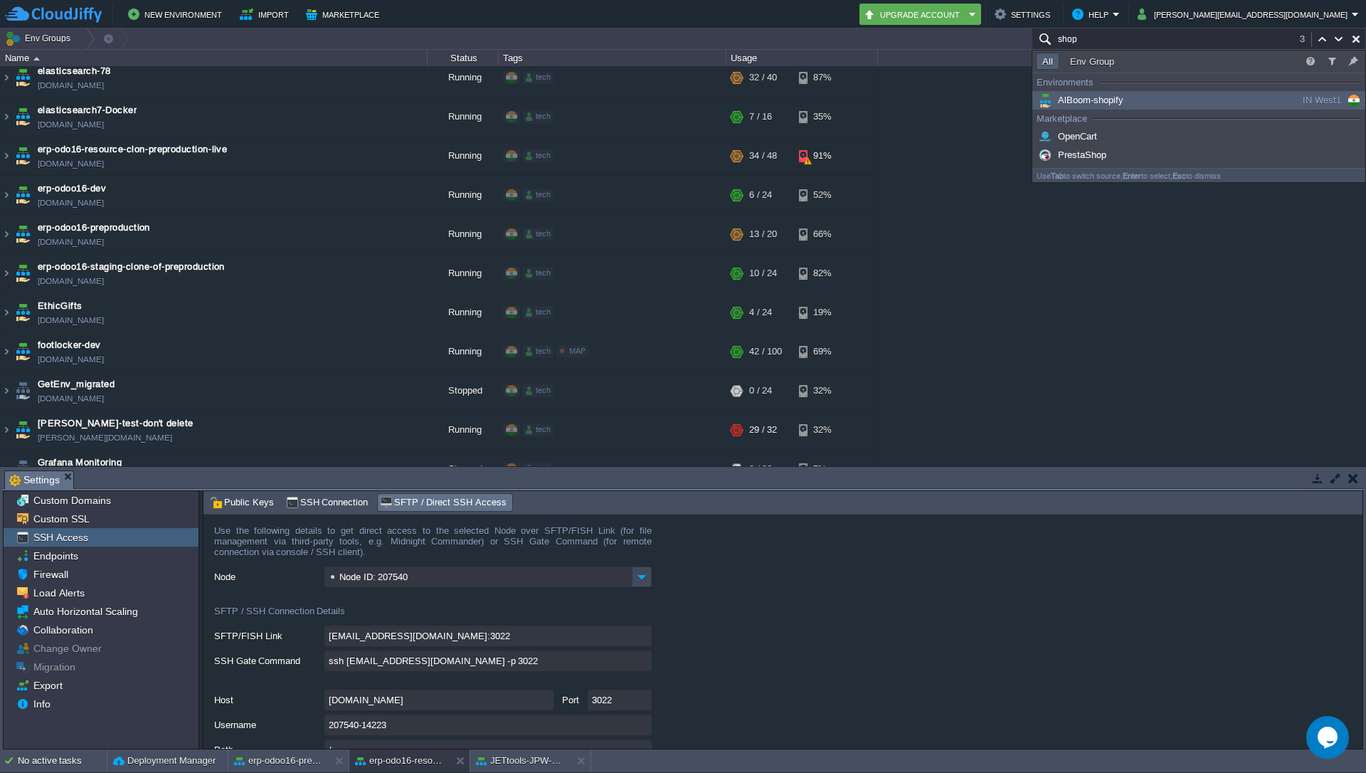
type input "shop"
click at [1077, 100] on span "AlBoom-shopify" at bounding box center [1080, 100] width 88 height 11
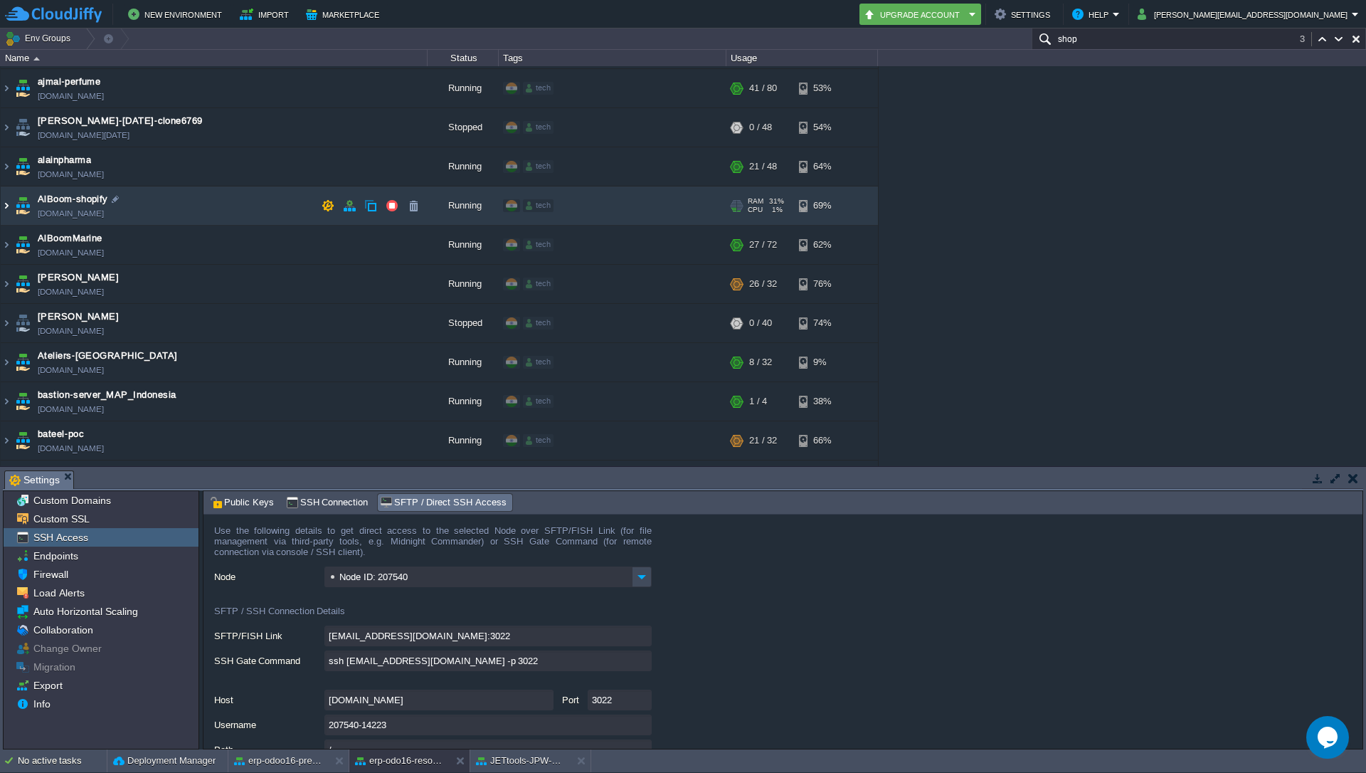
click at [7, 212] on img at bounding box center [6, 205] width 11 height 38
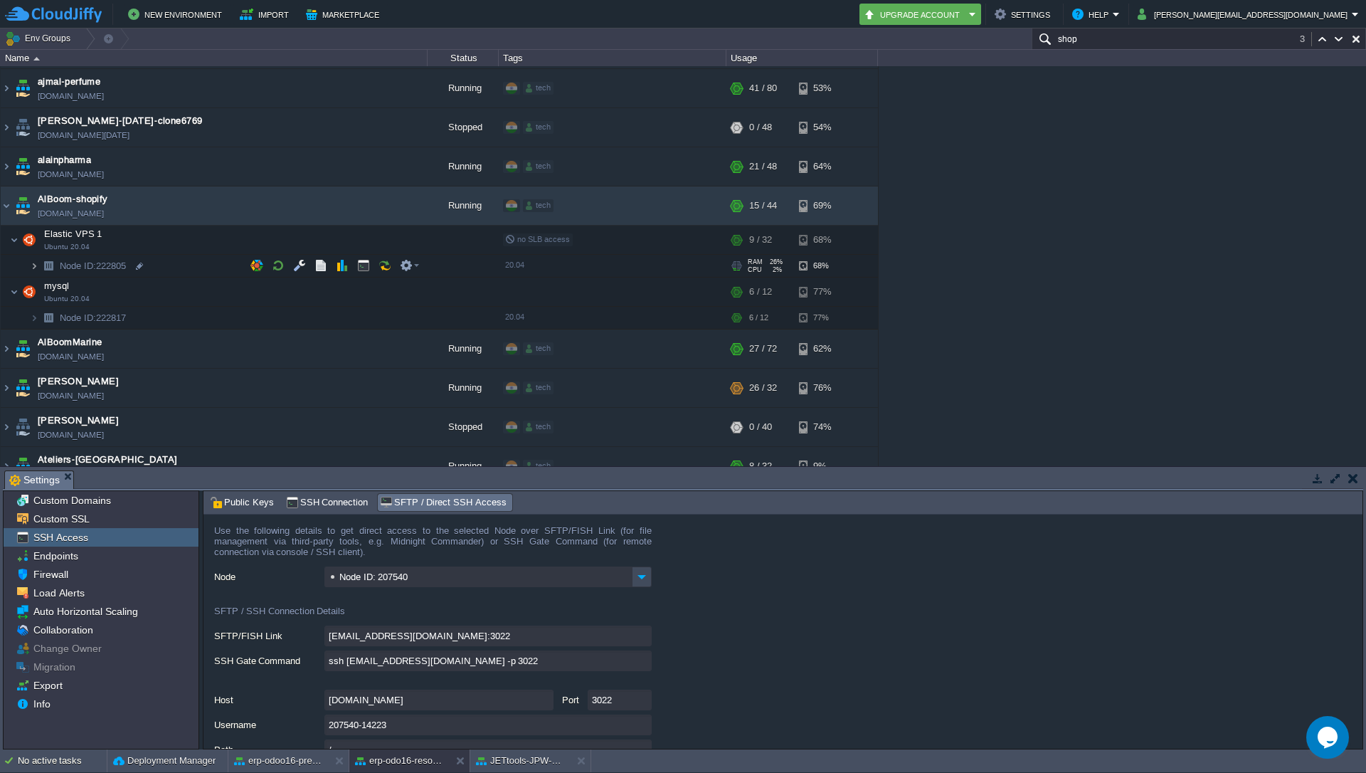
click at [36, 270] on img at bounding box center [34, 266] width 9 height 22
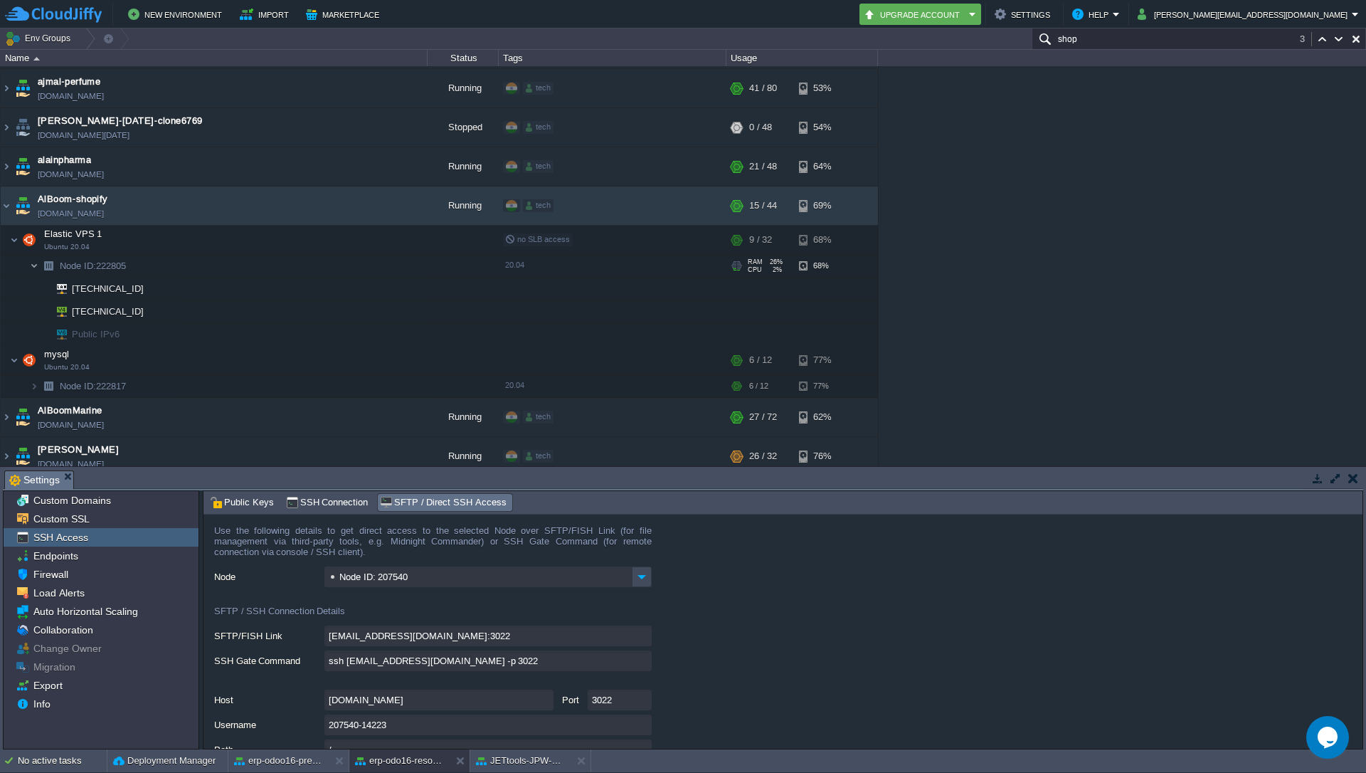
click at [36, 270] on img at bounding box center [34, 266] width 9 height 22
click at [14, 241] on img at bounding box center [14, 240] width 9 height 28
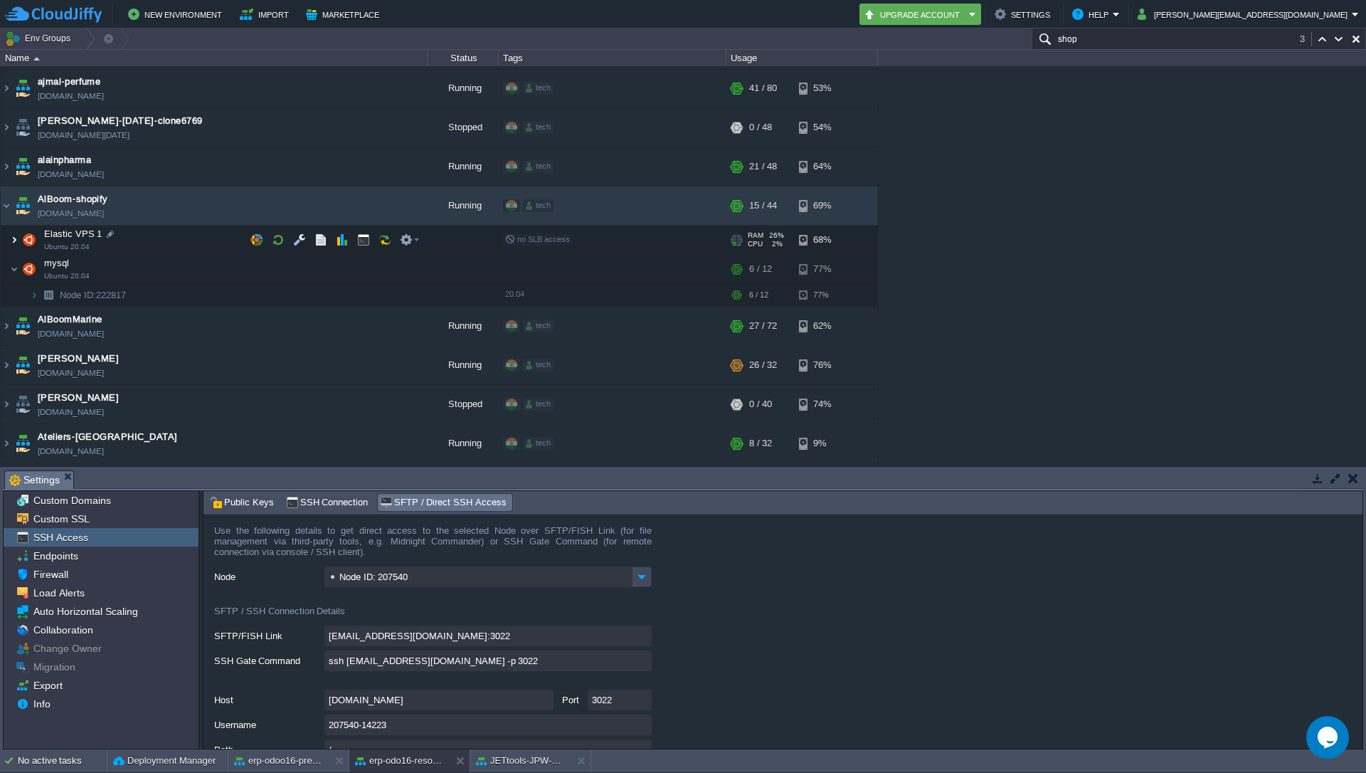
click at [14, 241] on img at bounding box center [14, 240] width 9 height 28
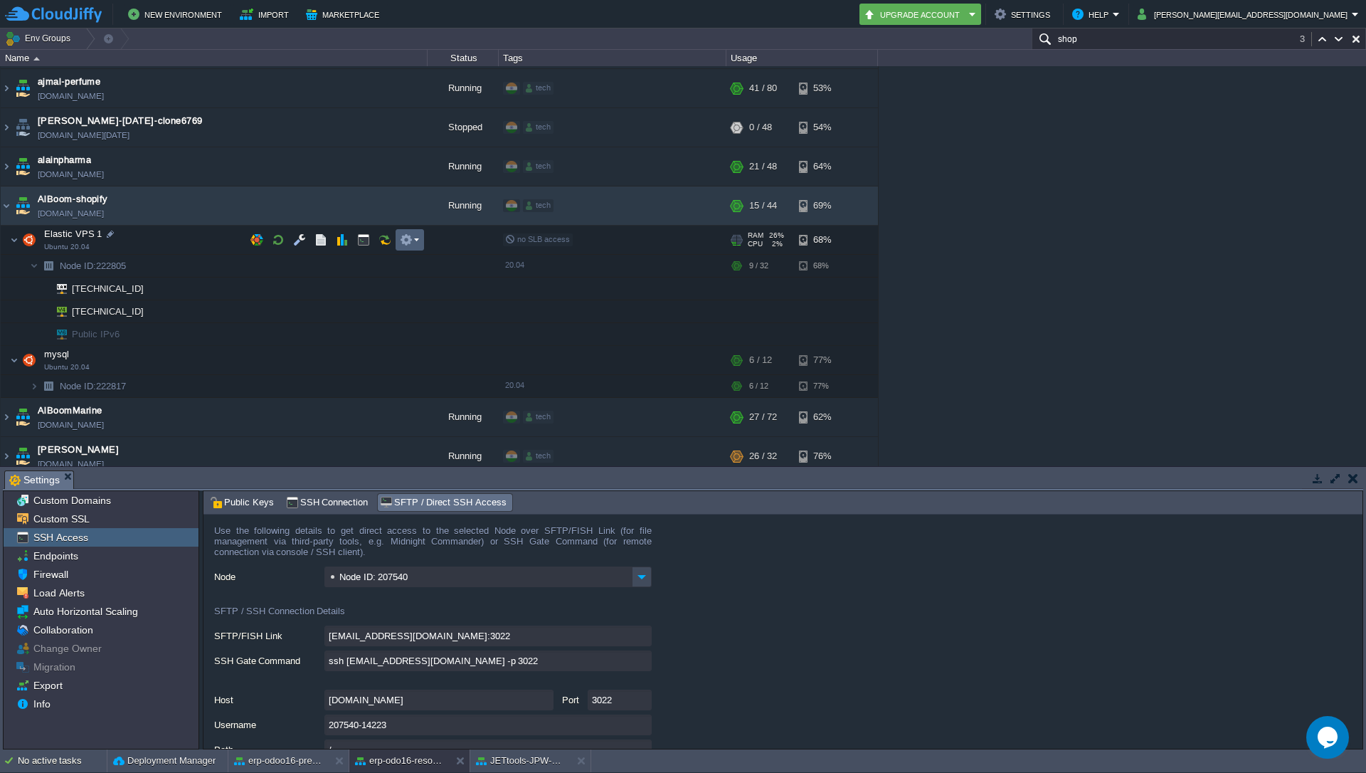
click at [415, 243] on em at bounding box center [409, 239] width 19 height 13
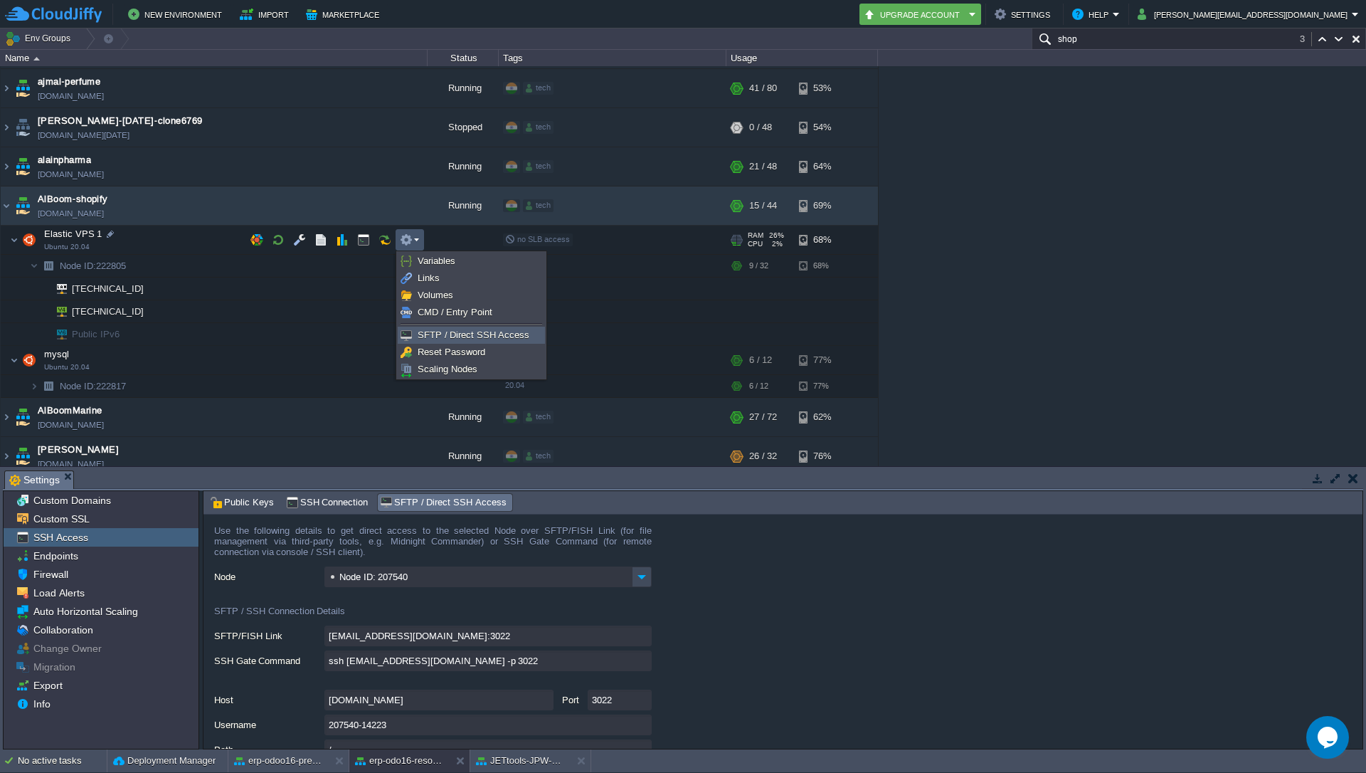
click at [436, 333] on span "SFTP / Direct SSH Access" at bounding box center [474, 334] width 112 height 11
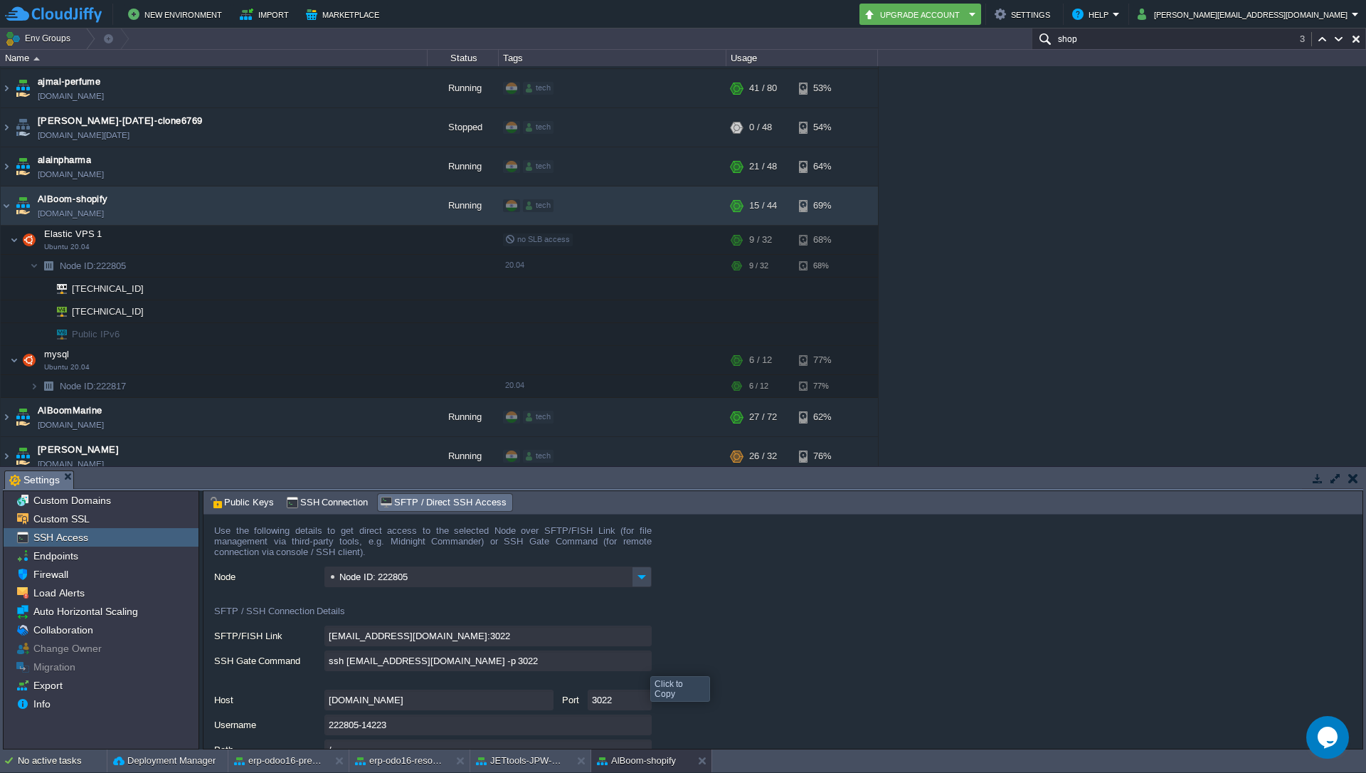
click at [640, 663] on input "ssh [EMAIL_ADDRESS][DOMAIN_NAME] -p 3022" at bounding box center [488, 660] width 327 height 21
type textarea "ssh [EMAIL_ADDRESS][DOMAIN_NAME] -p 3022"
click at [1, 206] on img at bounding box center [6, 205] width 11 height 38
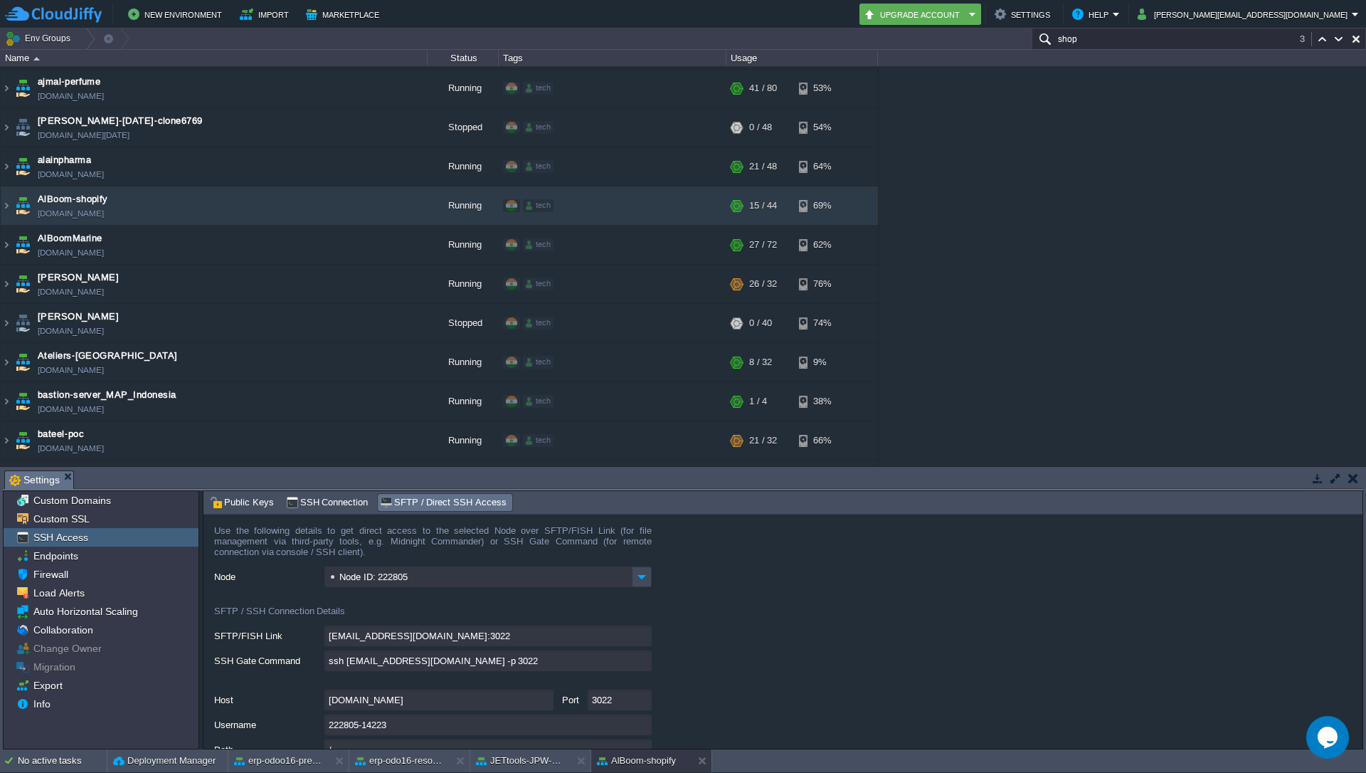
click at [1081, 254] on div "1stdirectpools [DOMAIN_NAME] Stopped tech + Add to Env Group RAM 0% CPU 0% 0 / …" at bounding box center [683, 266] width 1366 height 400
click at [1165, 43] on input "shop" at bounding box center [1199, 38] width 334 height 21
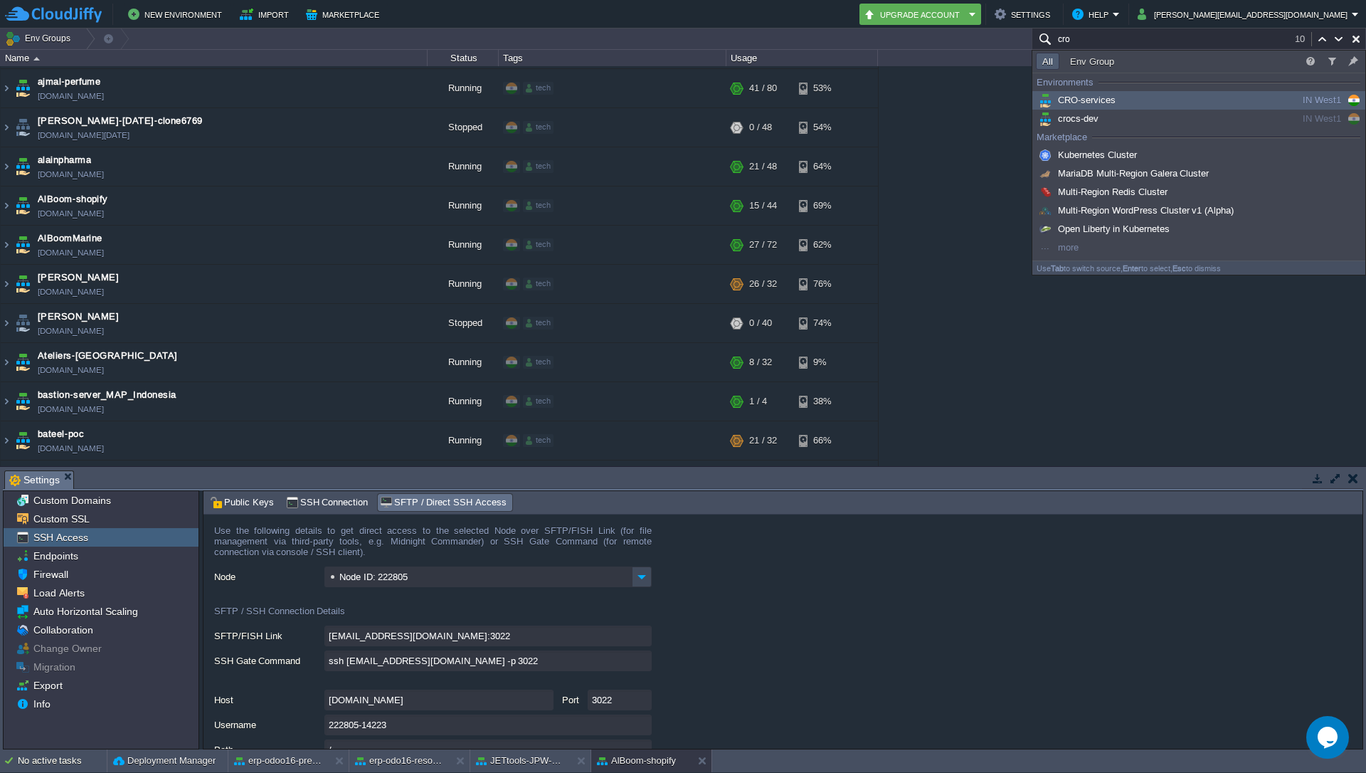
type input "cro"
click at [1122, 100] on div "CRO-services" at bounding box center [1143, 101] width 215 height 16
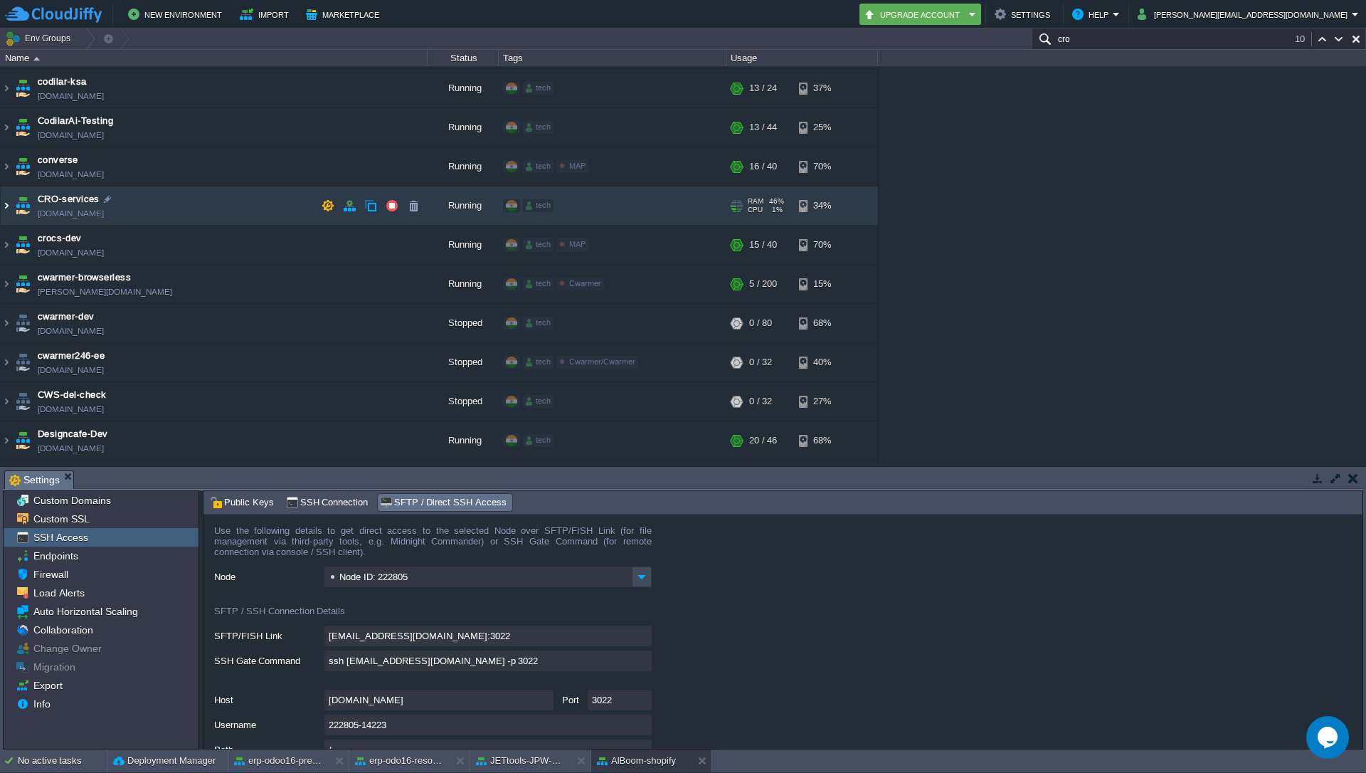
click at [6, 206] on img at bounding box center [6, 205] width 11 height 38
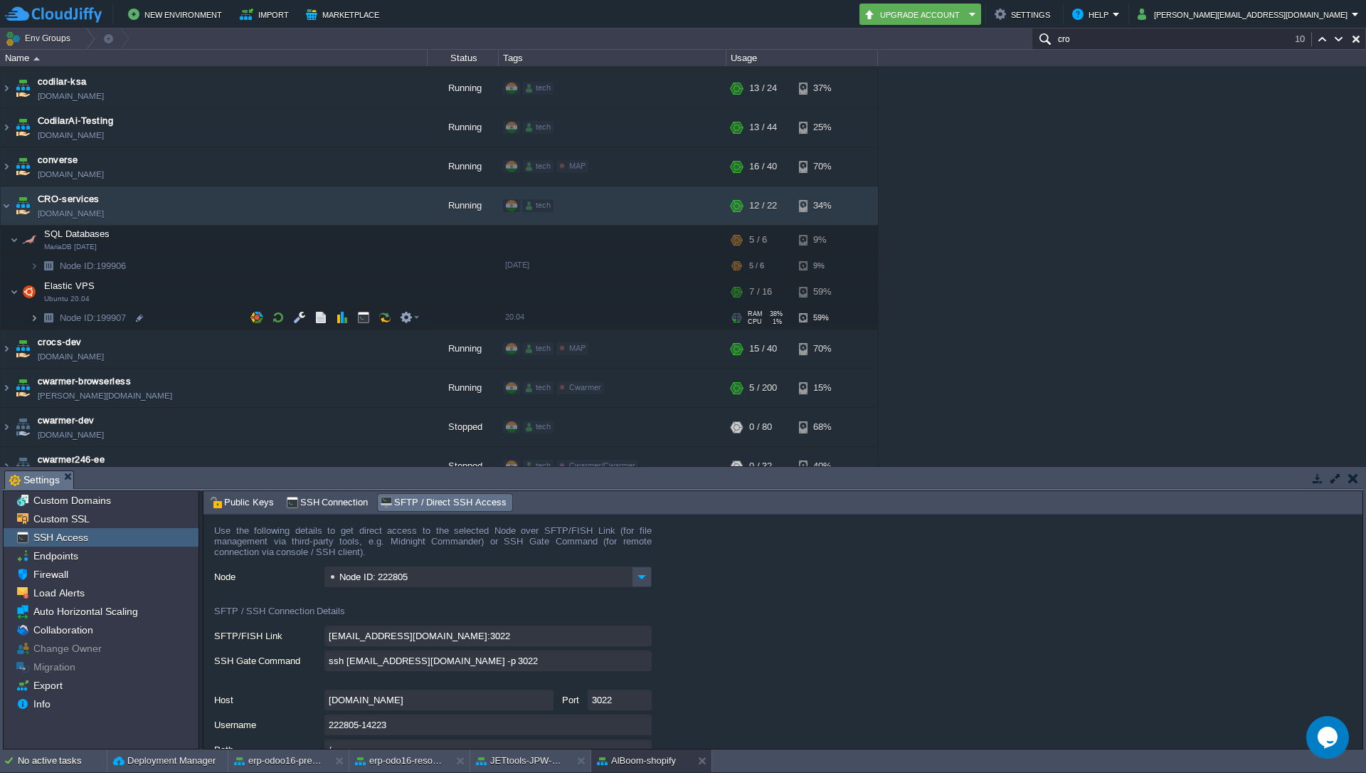
click at [33, 317] on img at bounding box center [34, 318] width 9 height 22
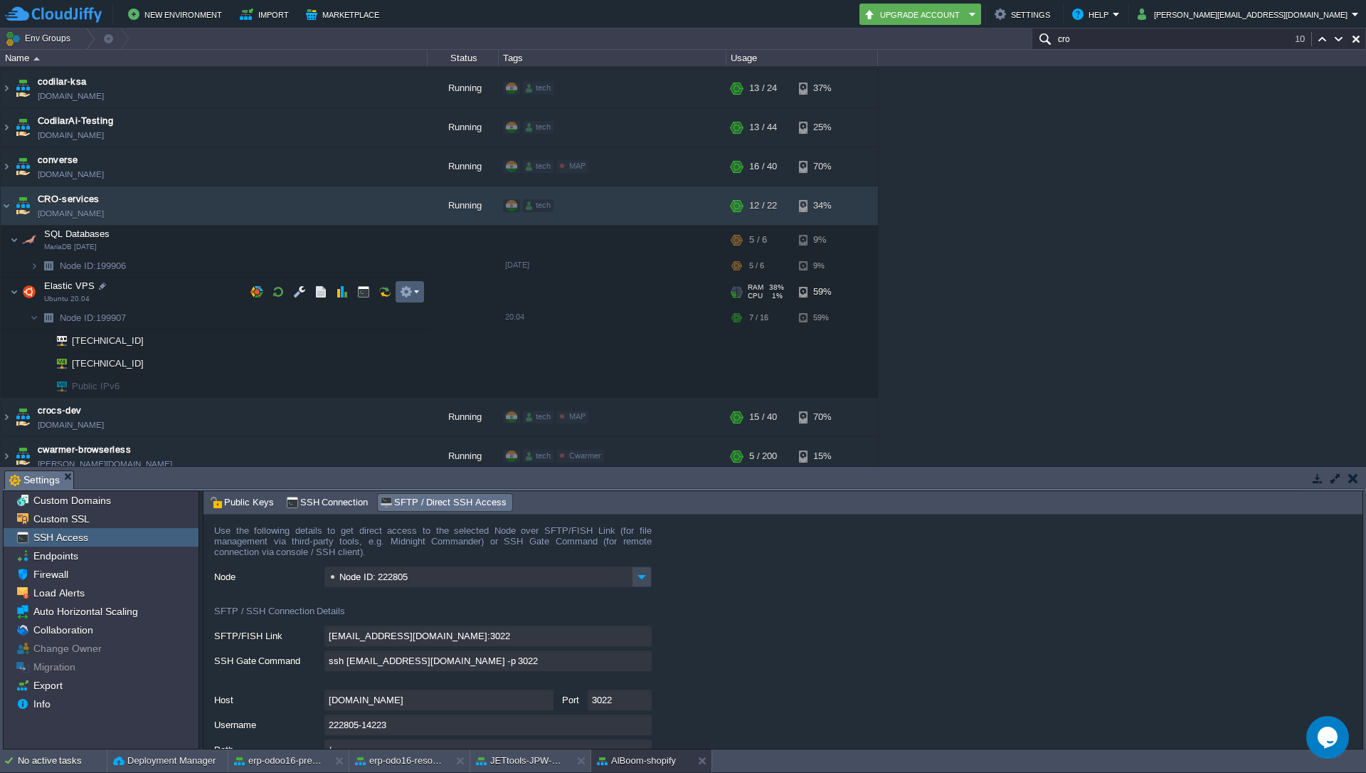
click at [413, 290] on em at bounding box center [409, 291] width 19 height 13
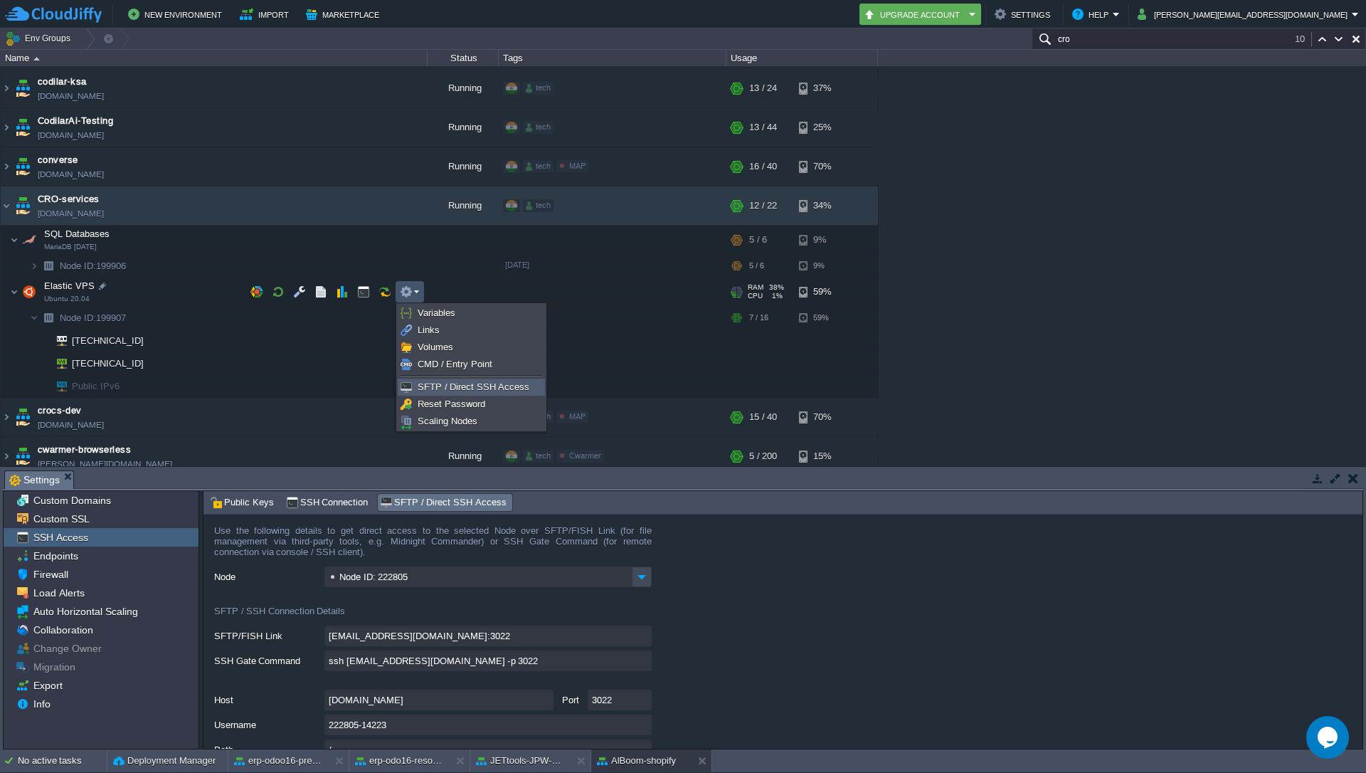
click at [451, 383] on span "SFTP / Direct SSH Access" at bounding box center [474, 386] width 112 height 11
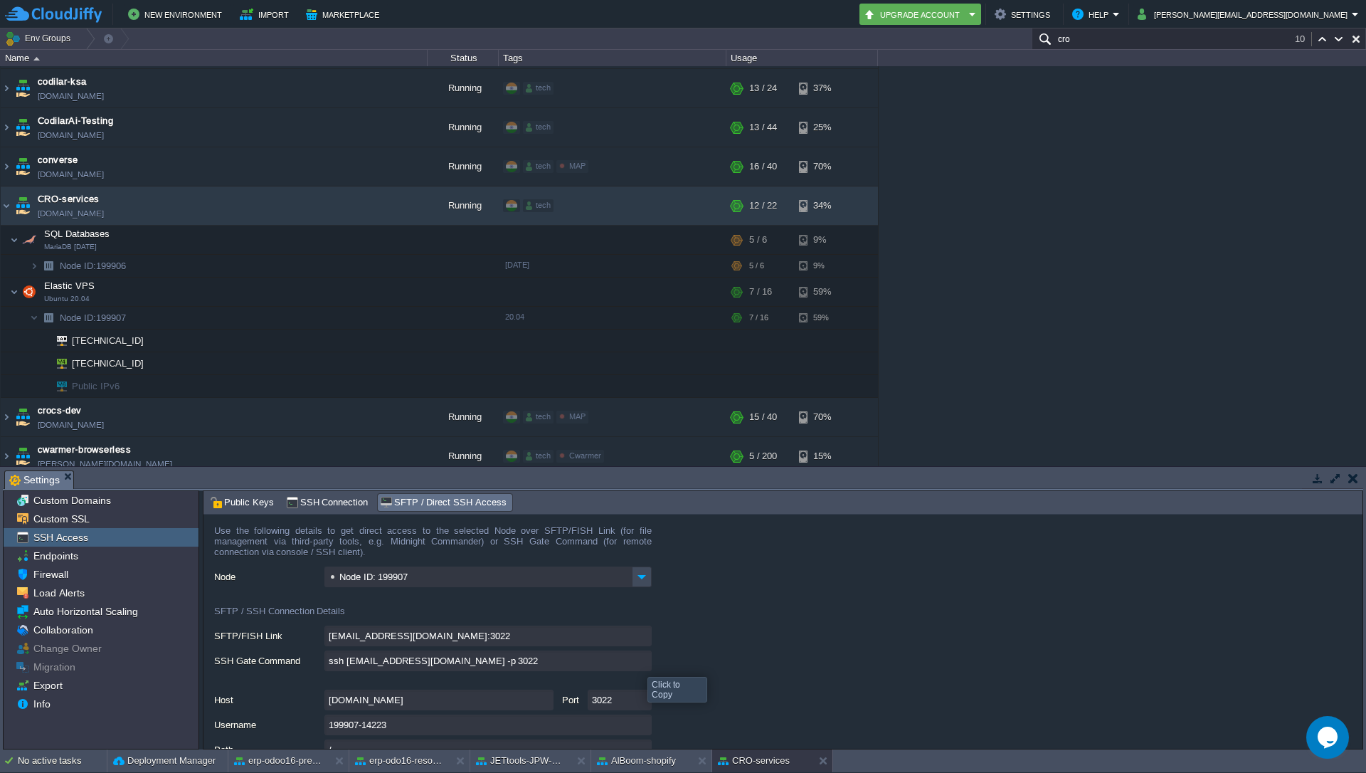
click at [638, 664] on input "ssh [EMAIL_ADDRESS][DOMAIN_NAME] -p 3022" at bounding box center [488, 660] width 327 height 21
type textarea "ssh [EMAIL_ADDRESS][DOMAIN_NAME] -p 3022"
click at [149, 363] on div at bounding box center [145, 363] width 13 height 13
type input "[TECHNICAL_ID]"
